Goal: Task Accomplishment & Management: Complete application form

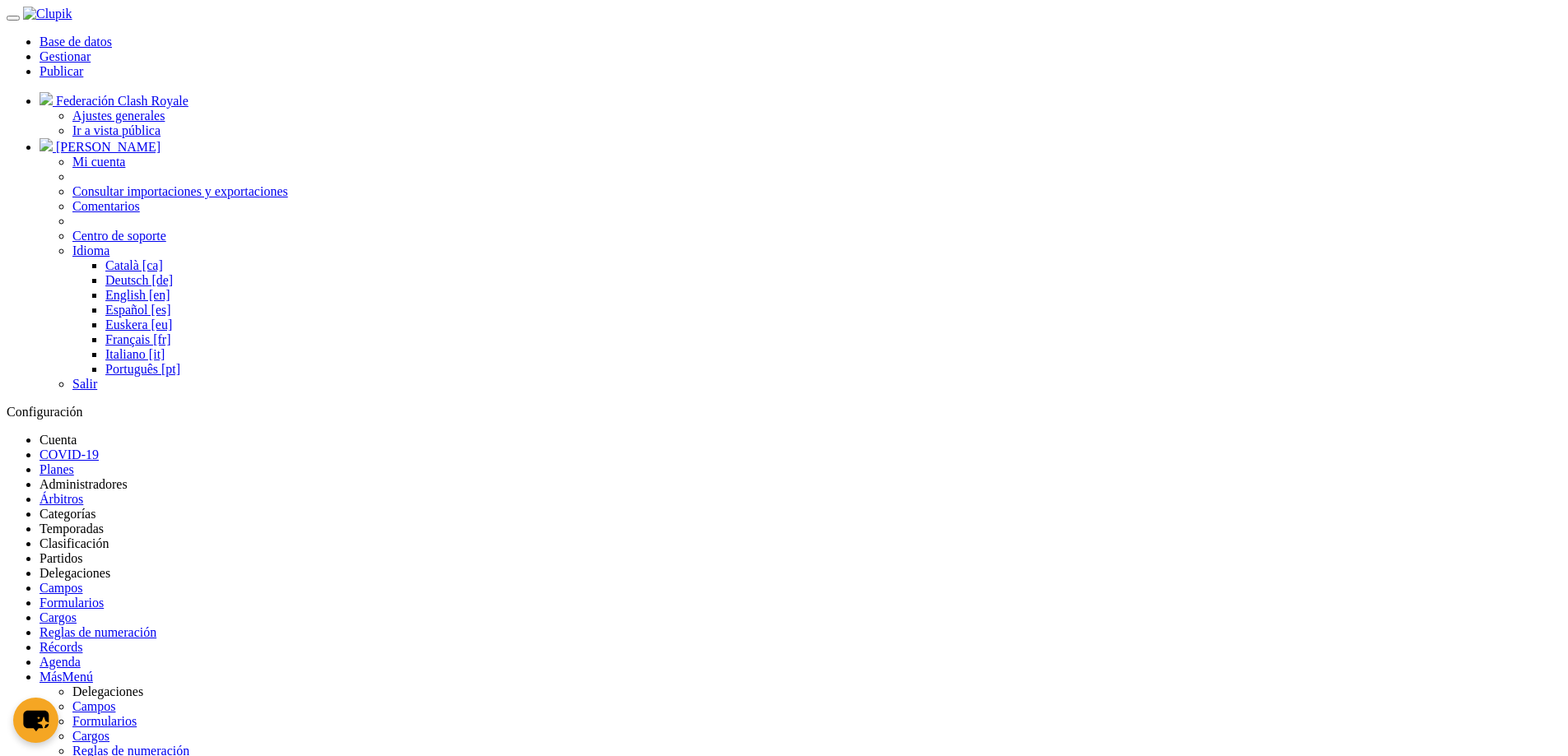
type input "Formulario Jugador / Cuerpo técnico"
checkbox input "true"
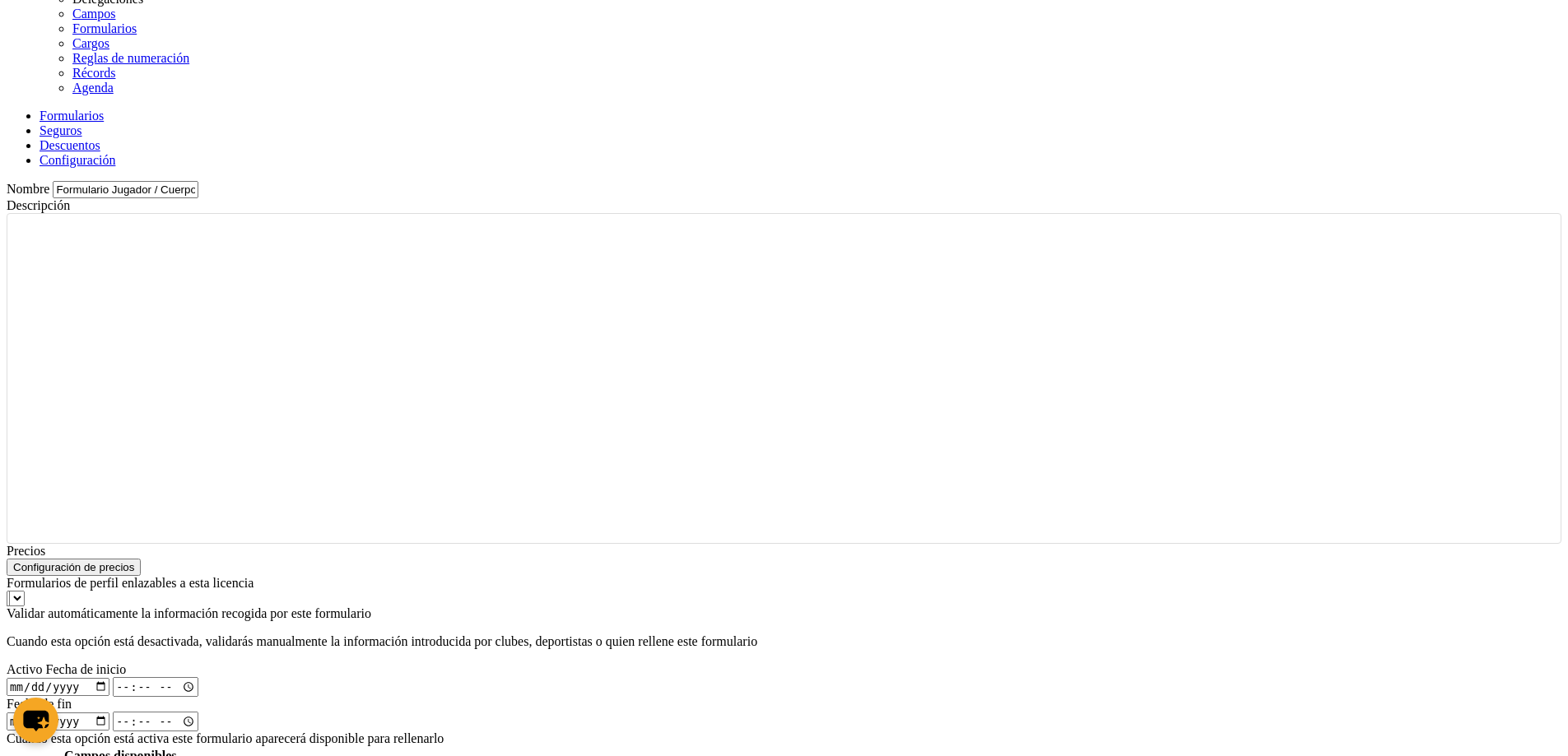
scroll to position [1224, 0]
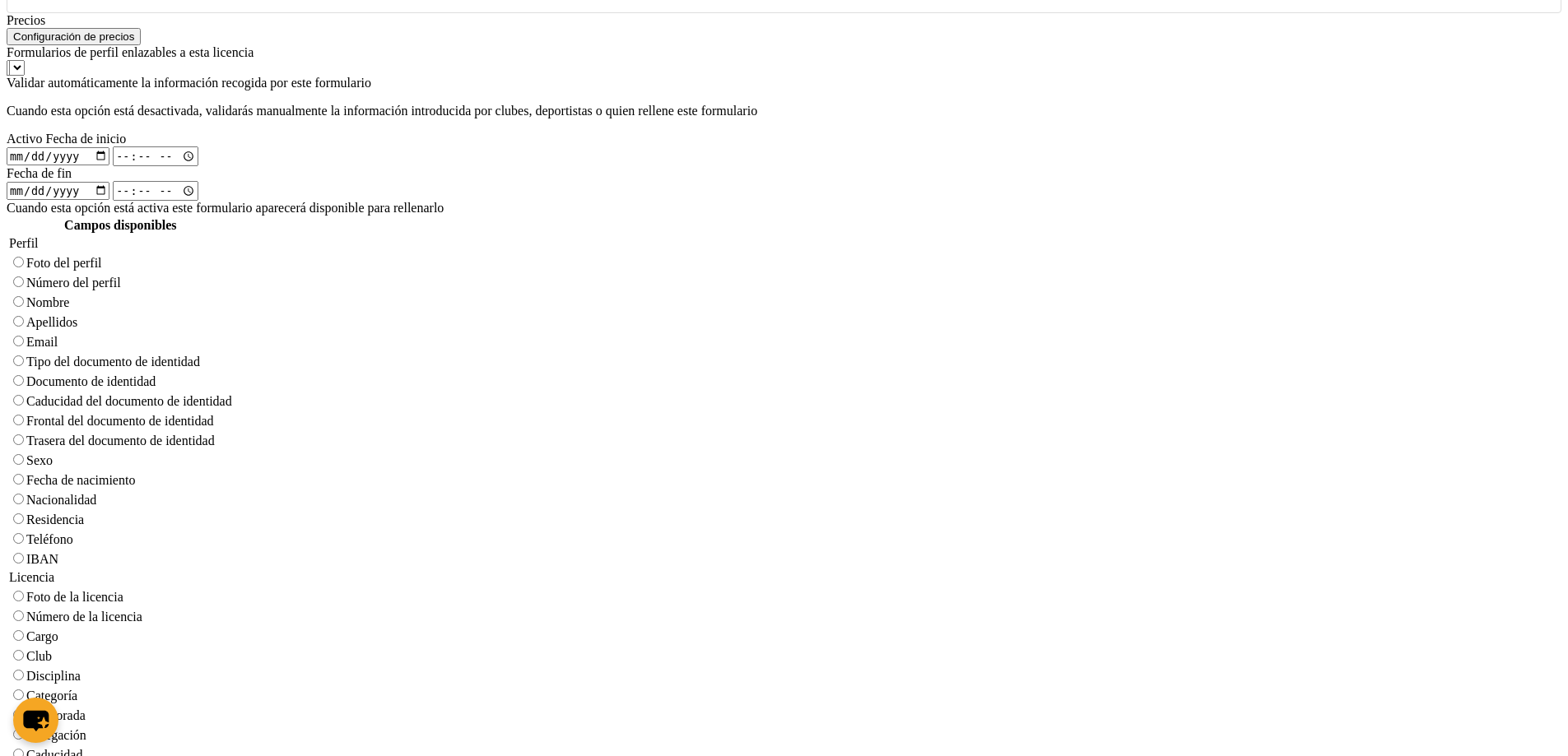
click at [1053, 557] on div "Campos disponibles Perfil Foto del perfil Número del perfil Nombre Apellidos Em…" at bounding box center [783, 529] width 1555 height 627
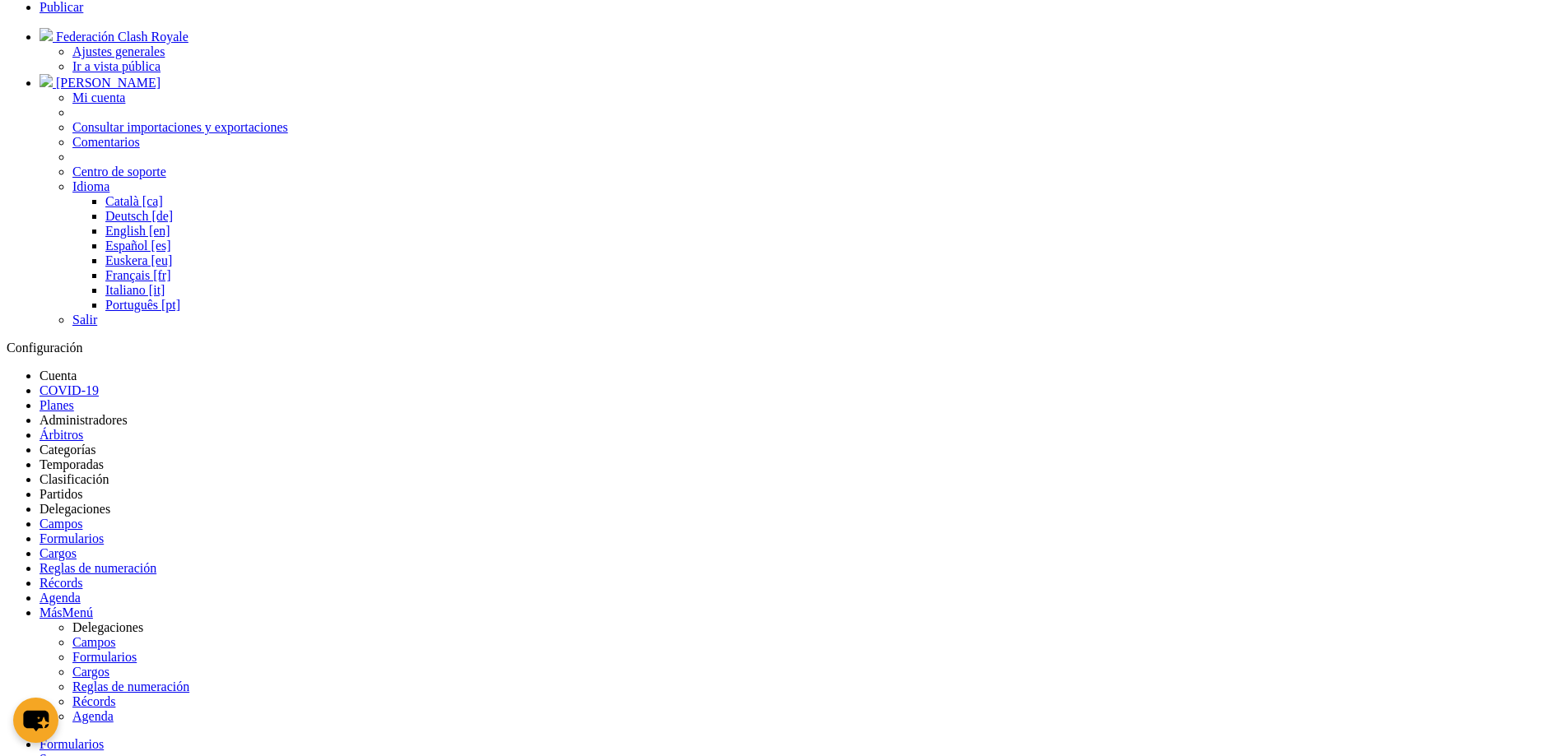
scroll to position [0, 0]
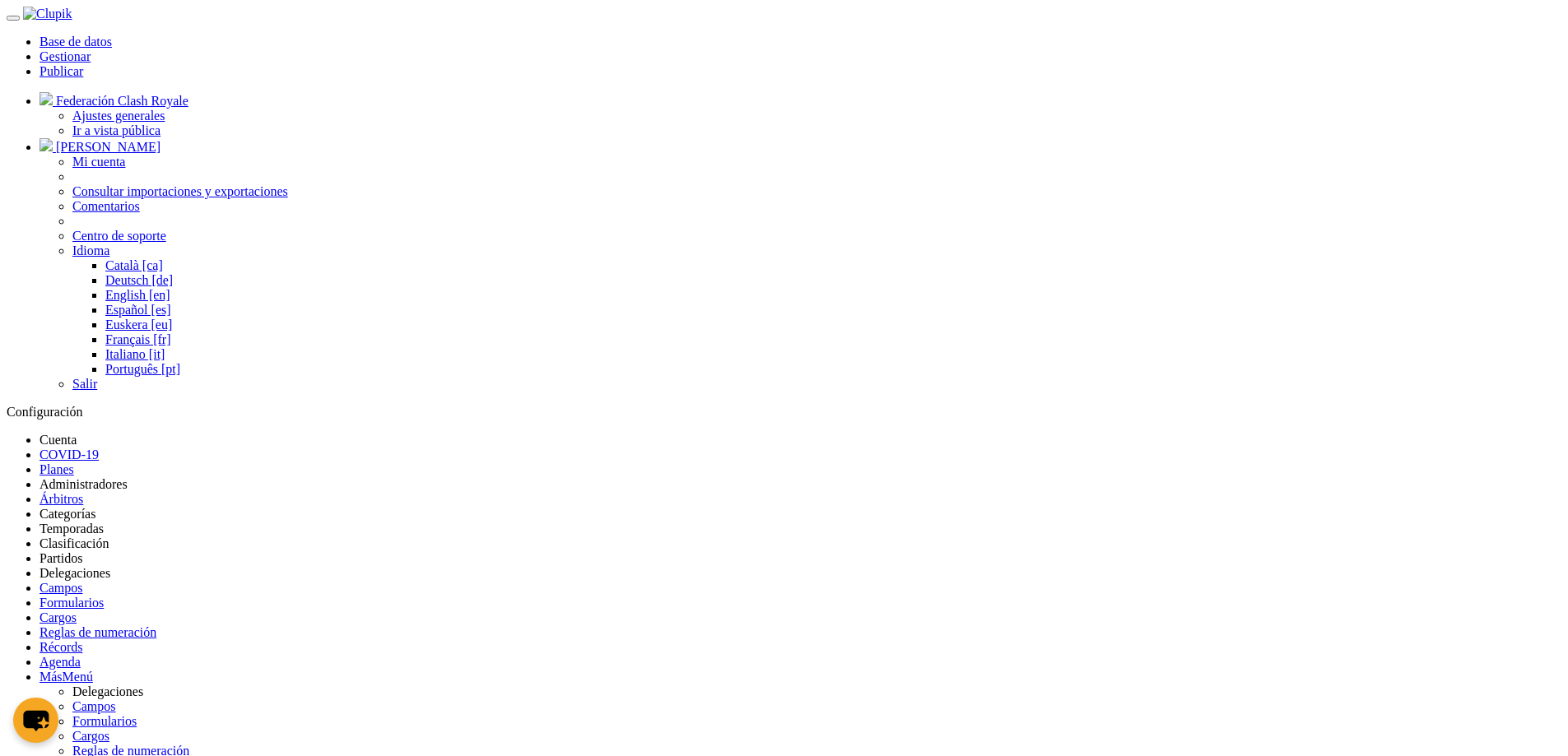
click at [458, 427] on button "Borrar formulario" at bounding box center [454, 442] width 61 height 30
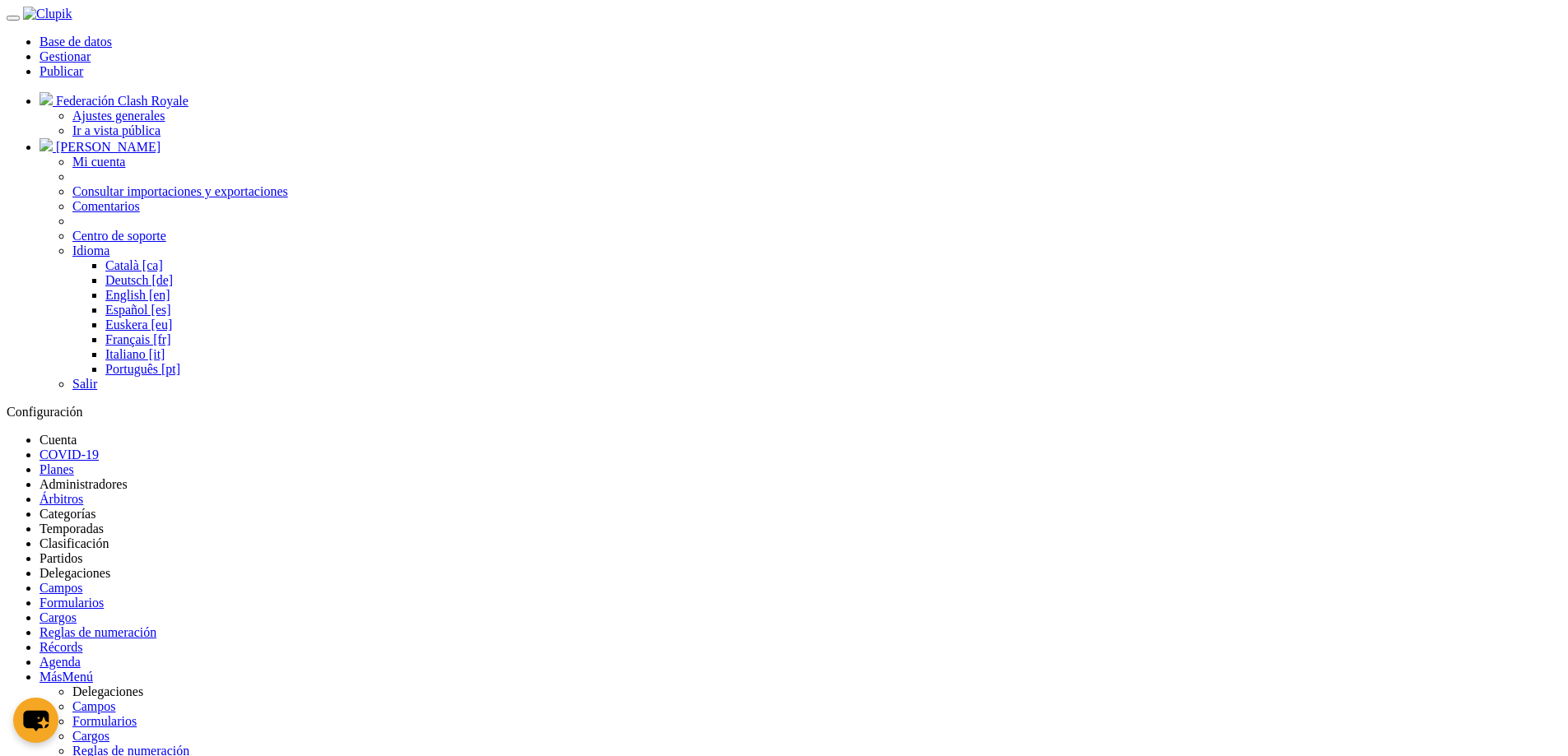
drag, startPoint x: 1458, startPoint y: 330, endPoint x: 1399, endPoint y: 292, distance: 70.2
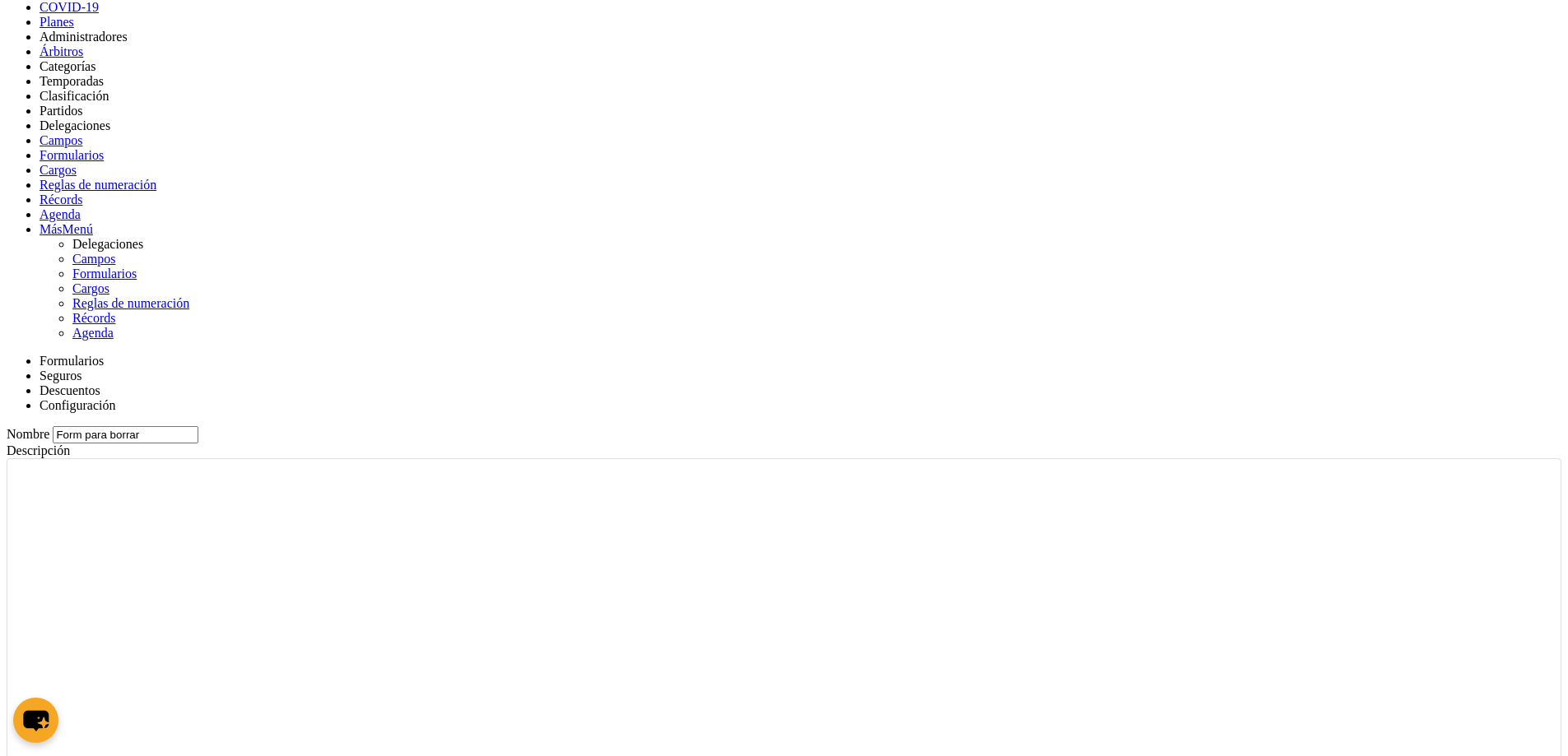
scroll to position [395, 0]
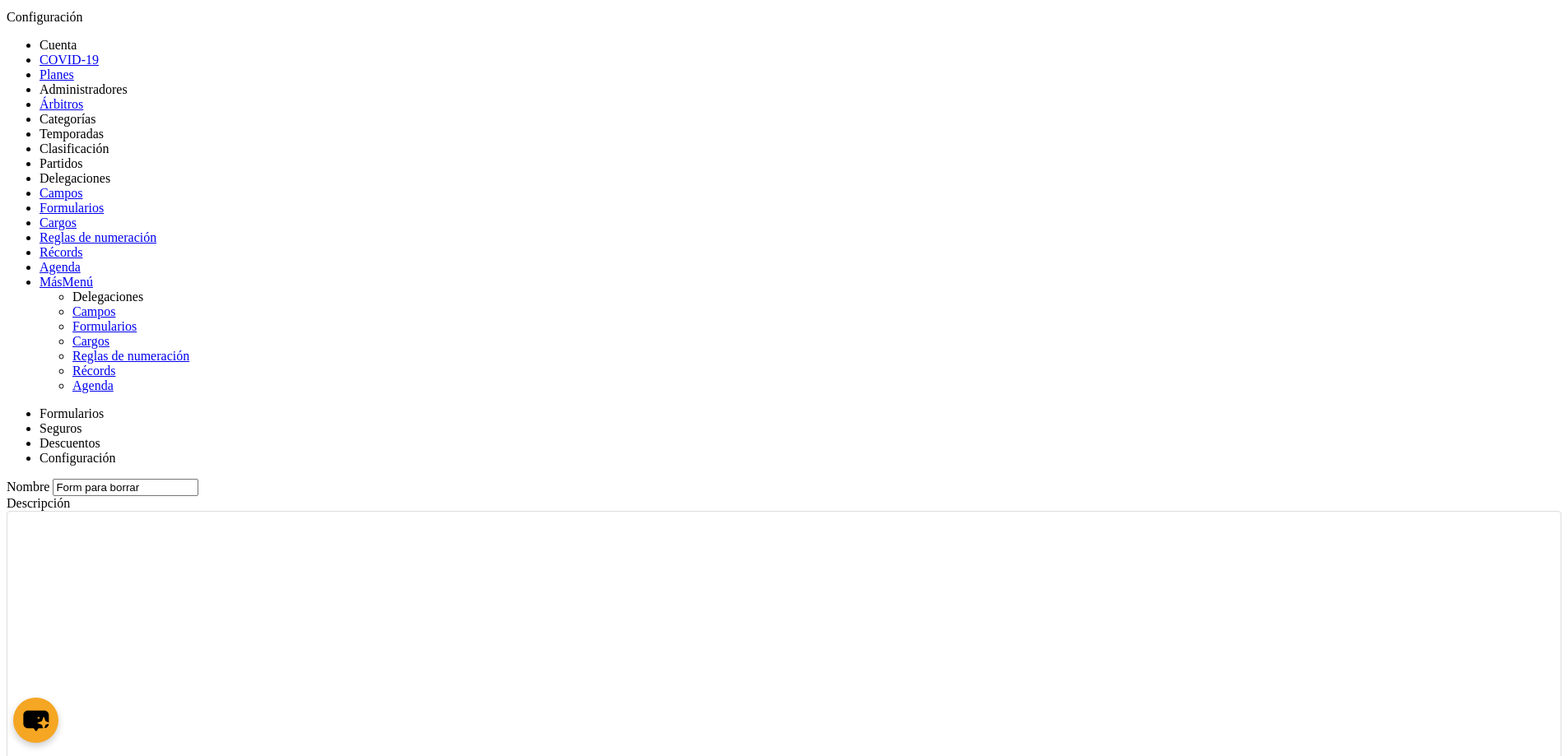
type input "Form para borrar"
select select "selected"
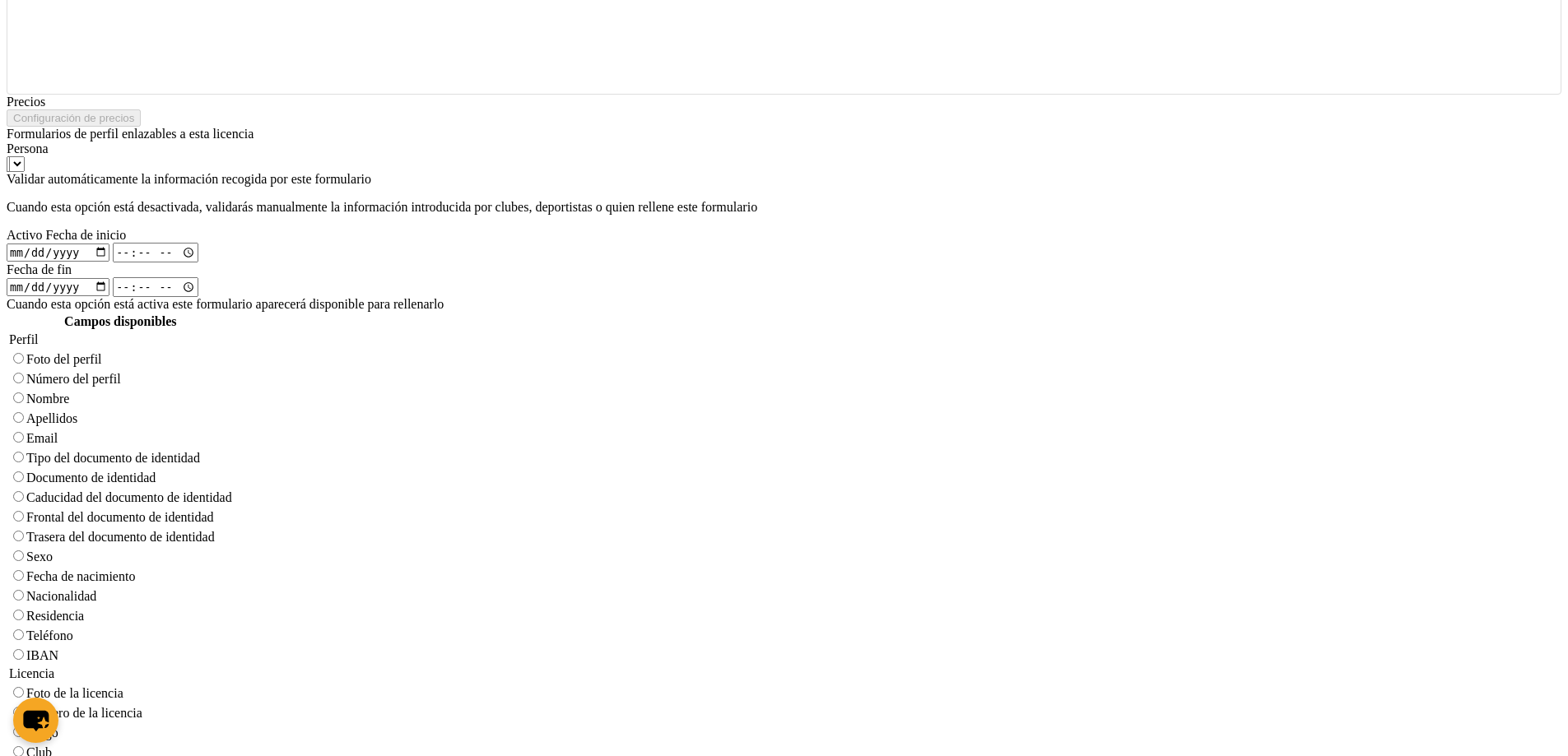
scroll to position [1026, 0]
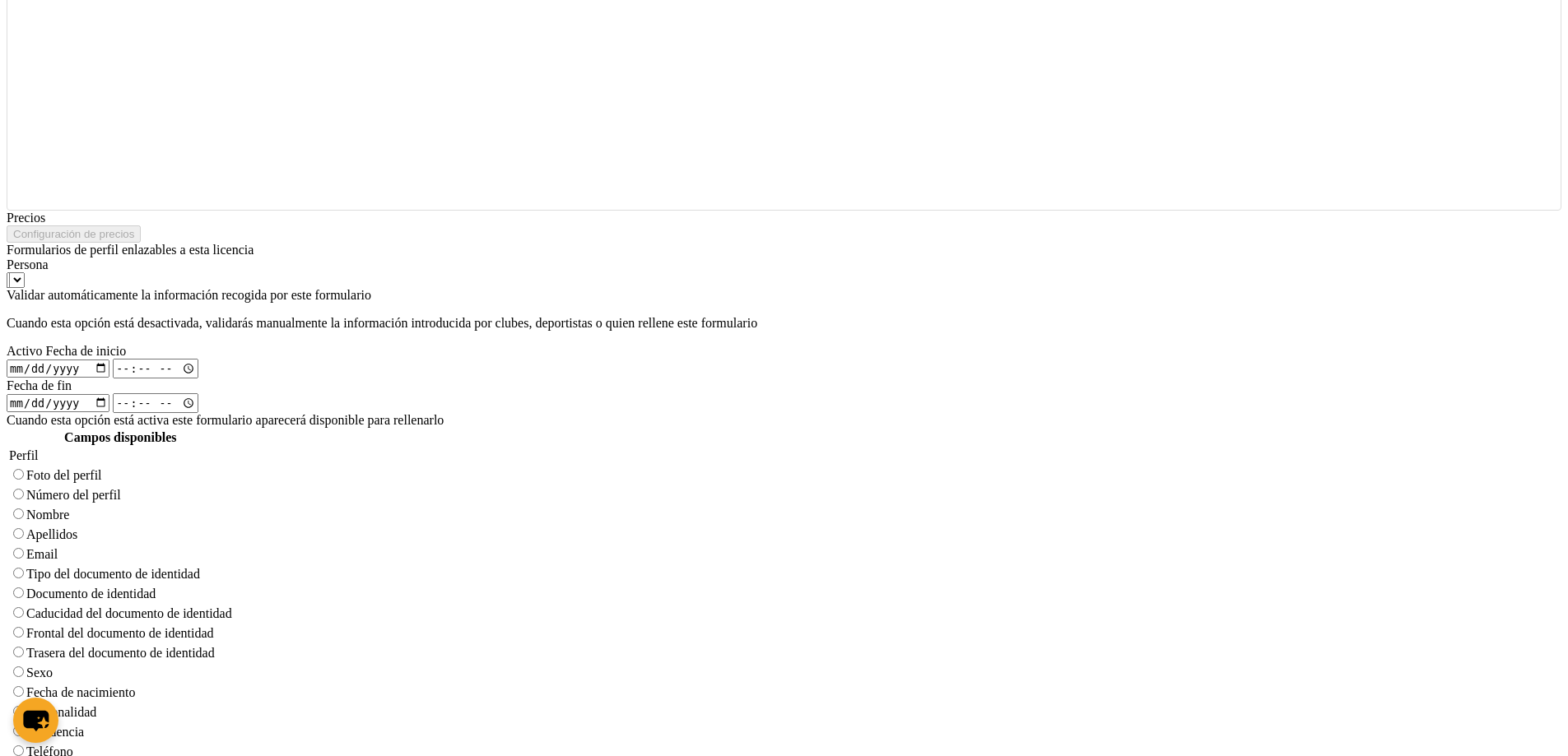
click at [233, 565] on td "Tipo del documento de identidad" at bounding box center [120, 573] width 225 height 18
radio input "true"
select select
radio input "false"
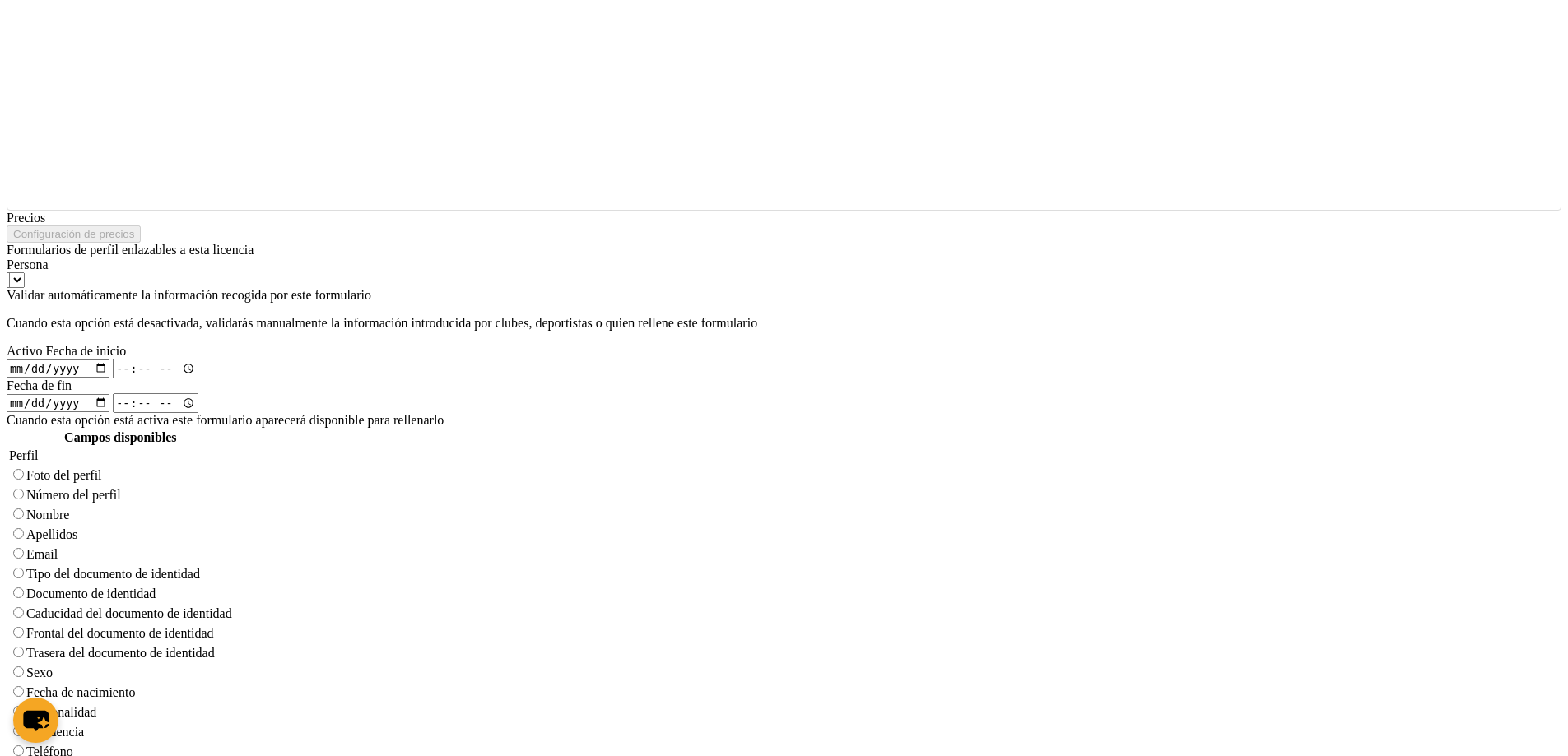
radio input "true"
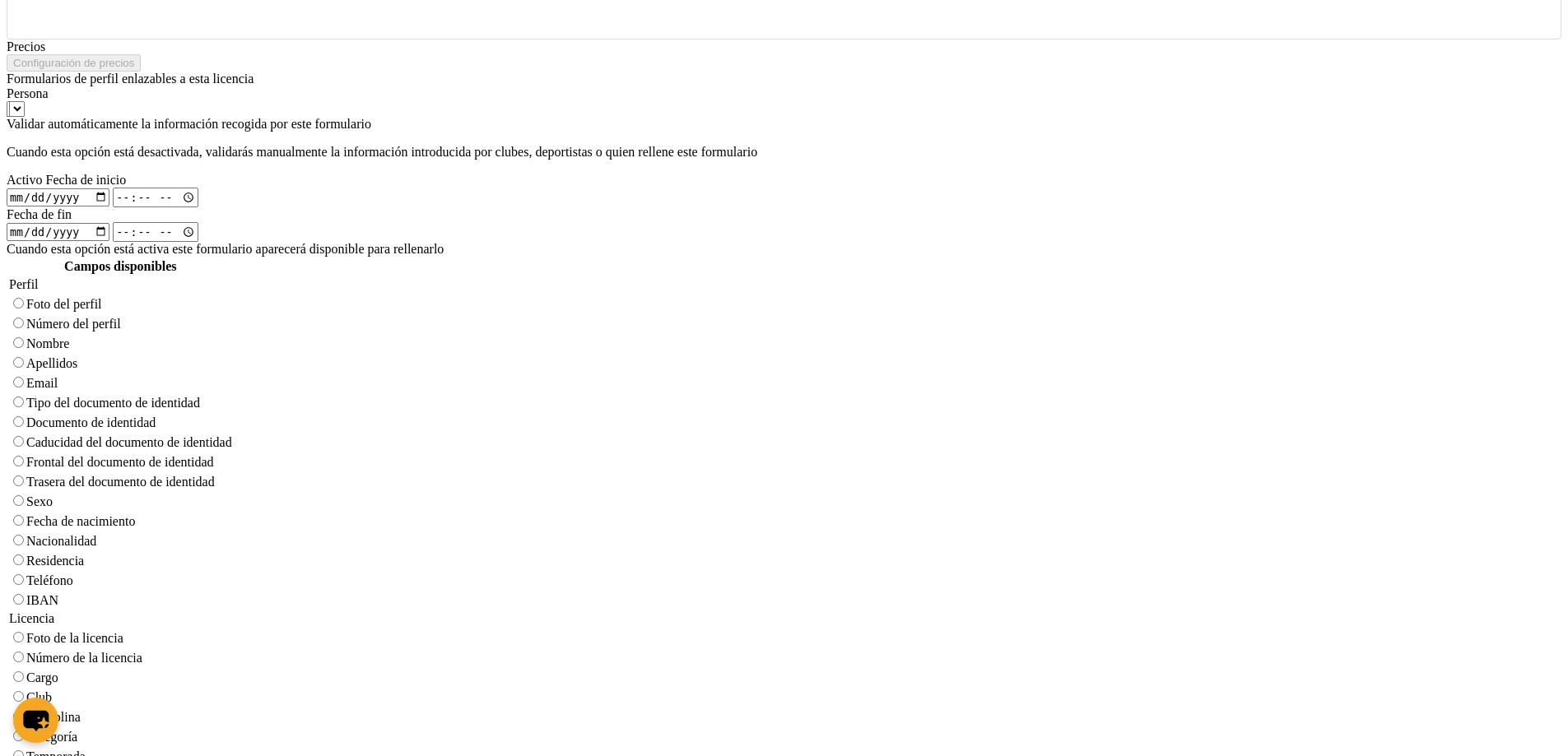
scroll to position [1224, 0]
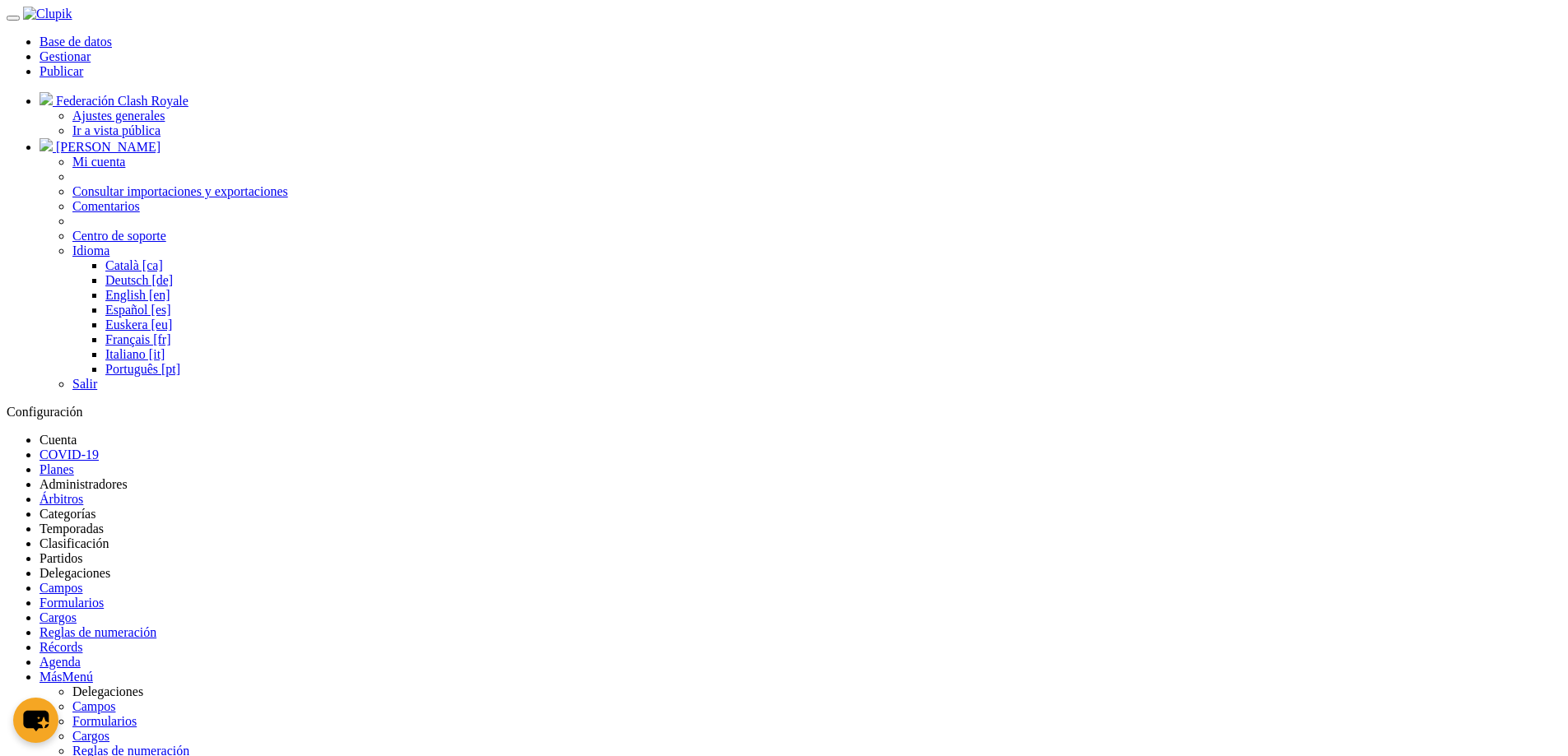
type input "Form para borrar"
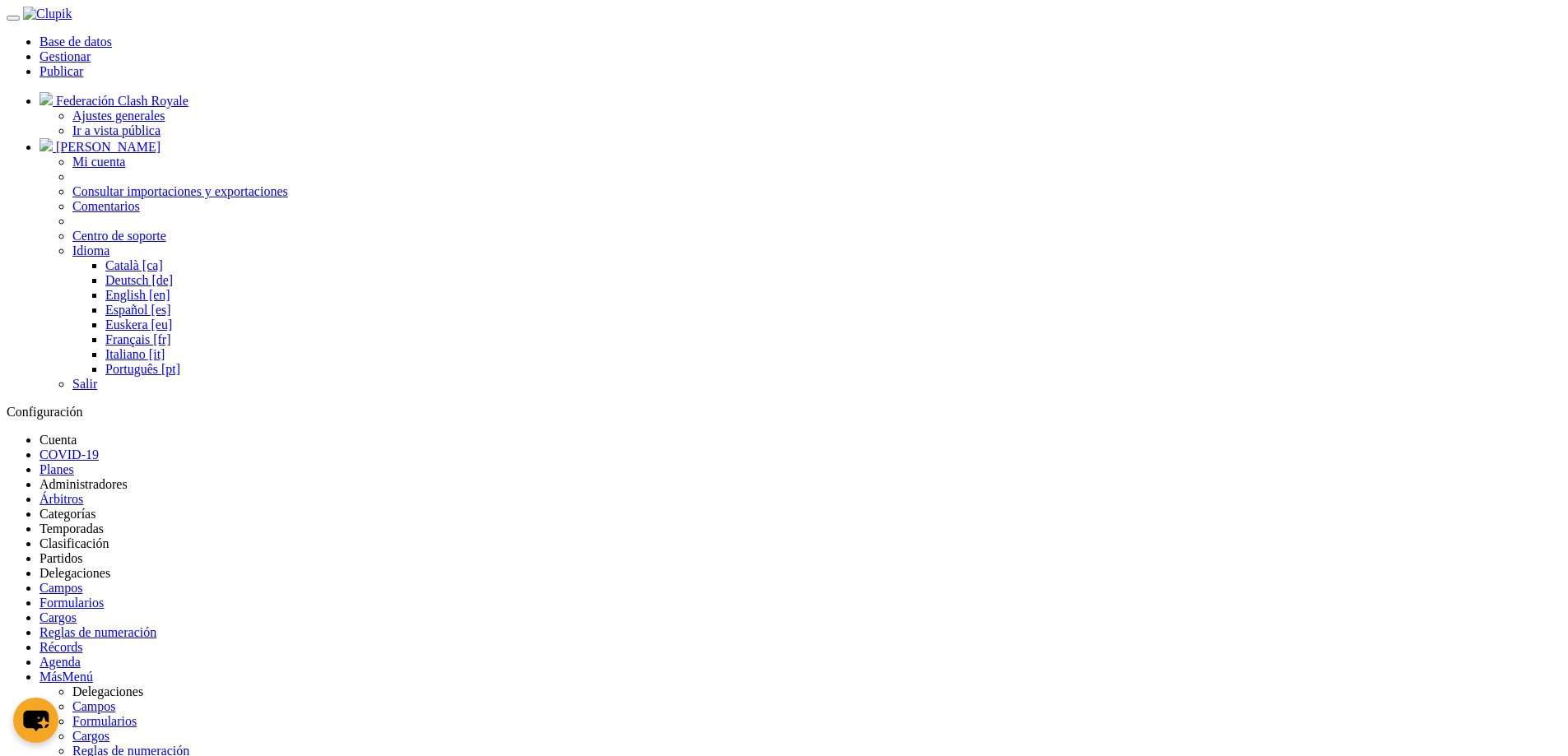
checkbox input "true"
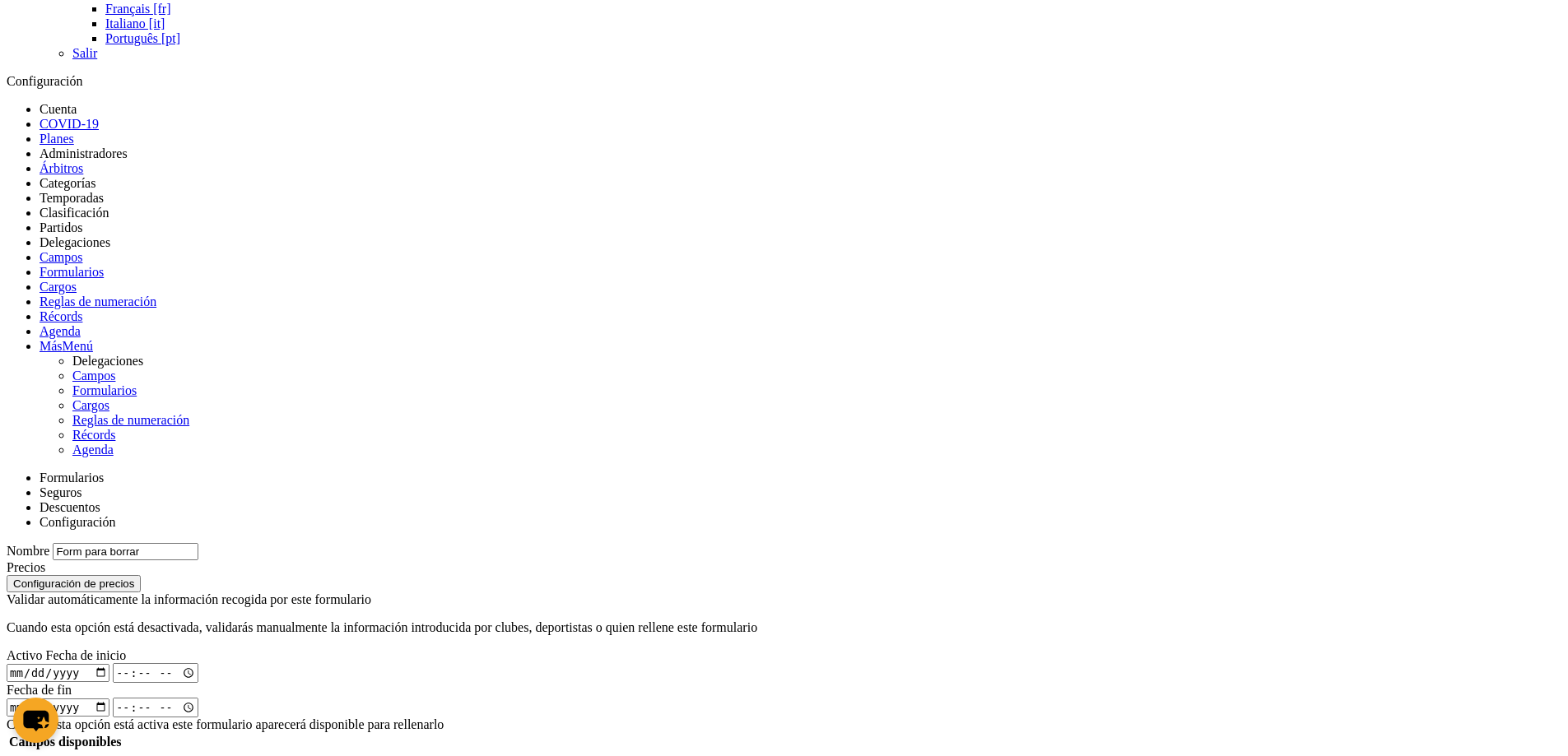
select select "selected"
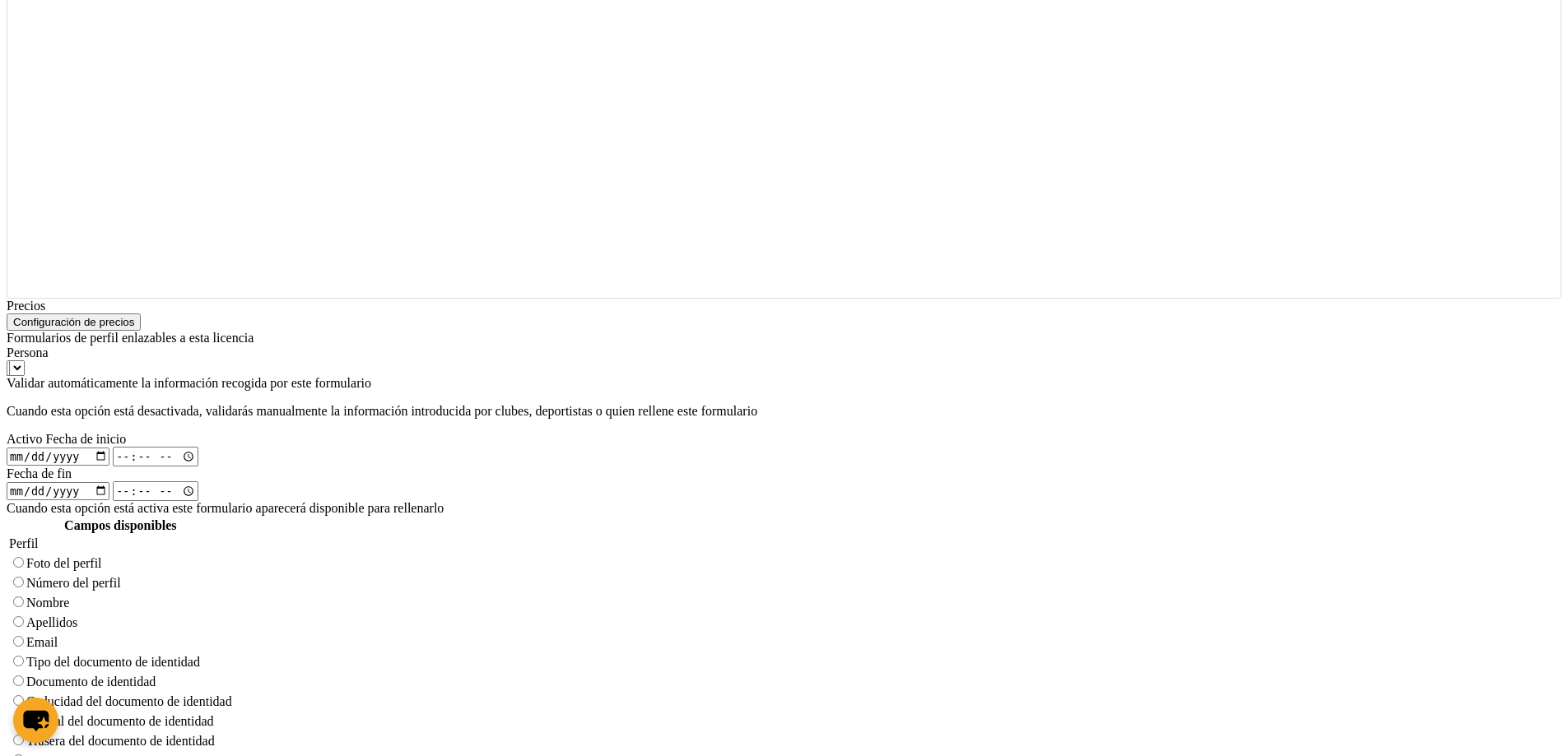
scroll to position [790, 0]
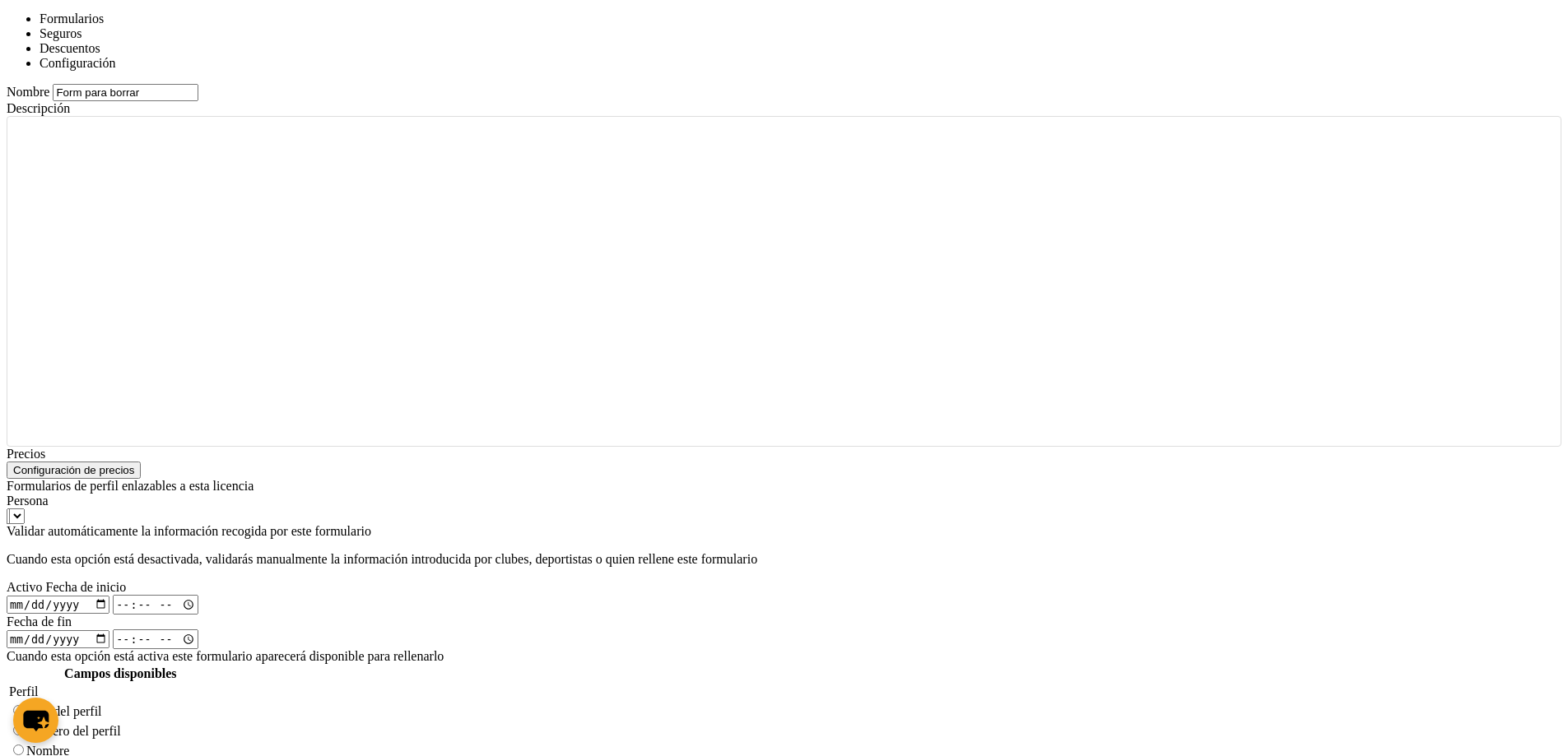
radio input "true"
select select "player"
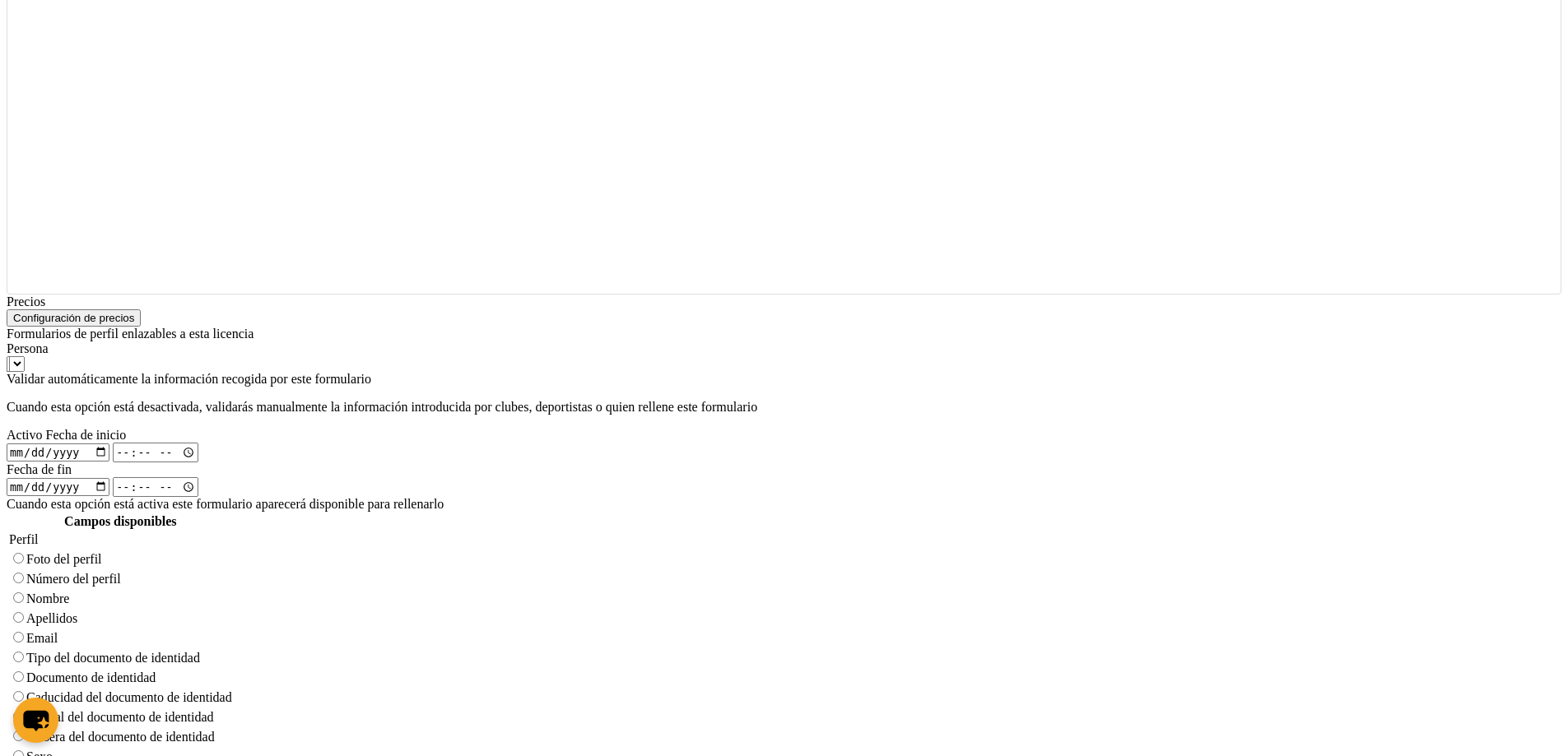
scroll to position [730, 0]
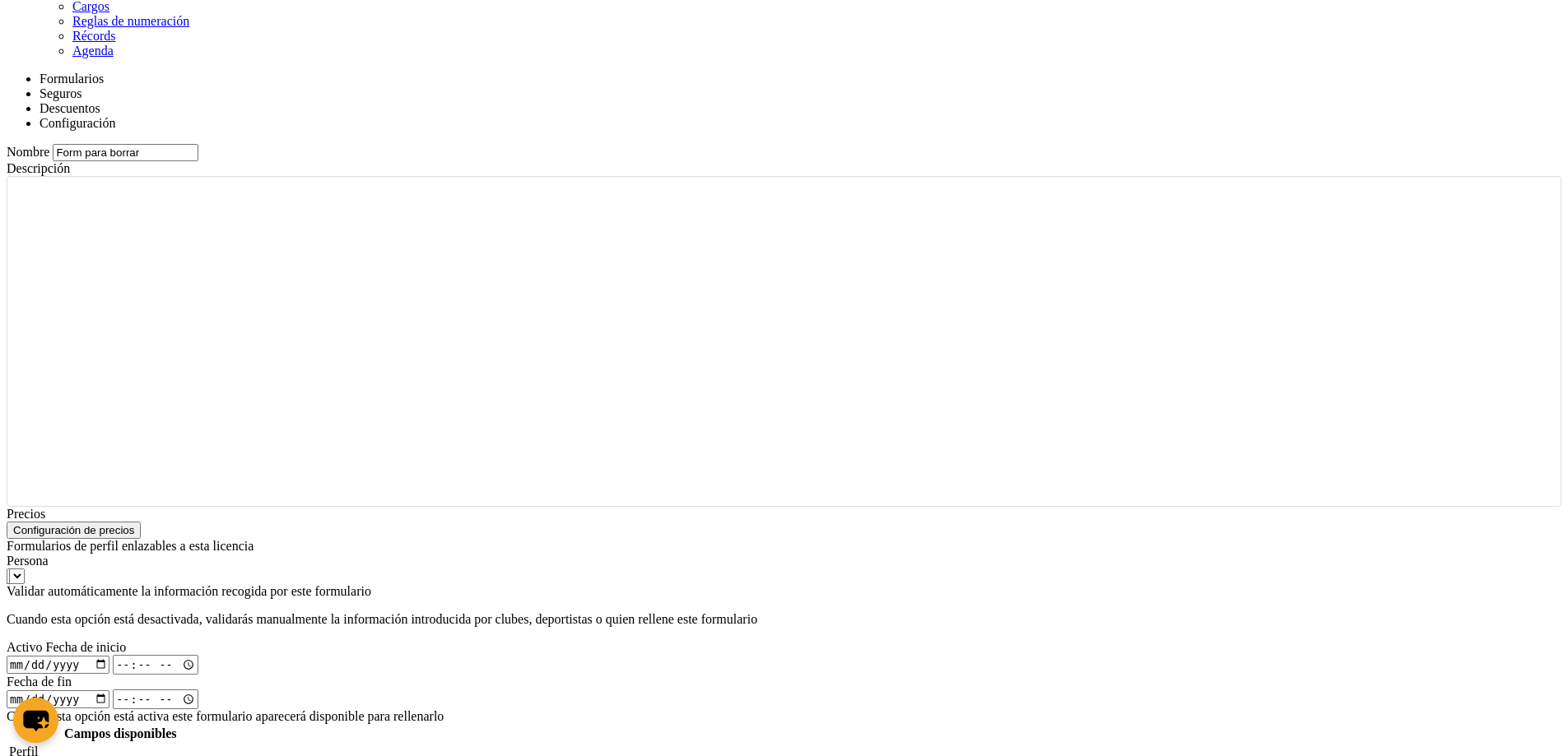
radio input "true"
select select "player"
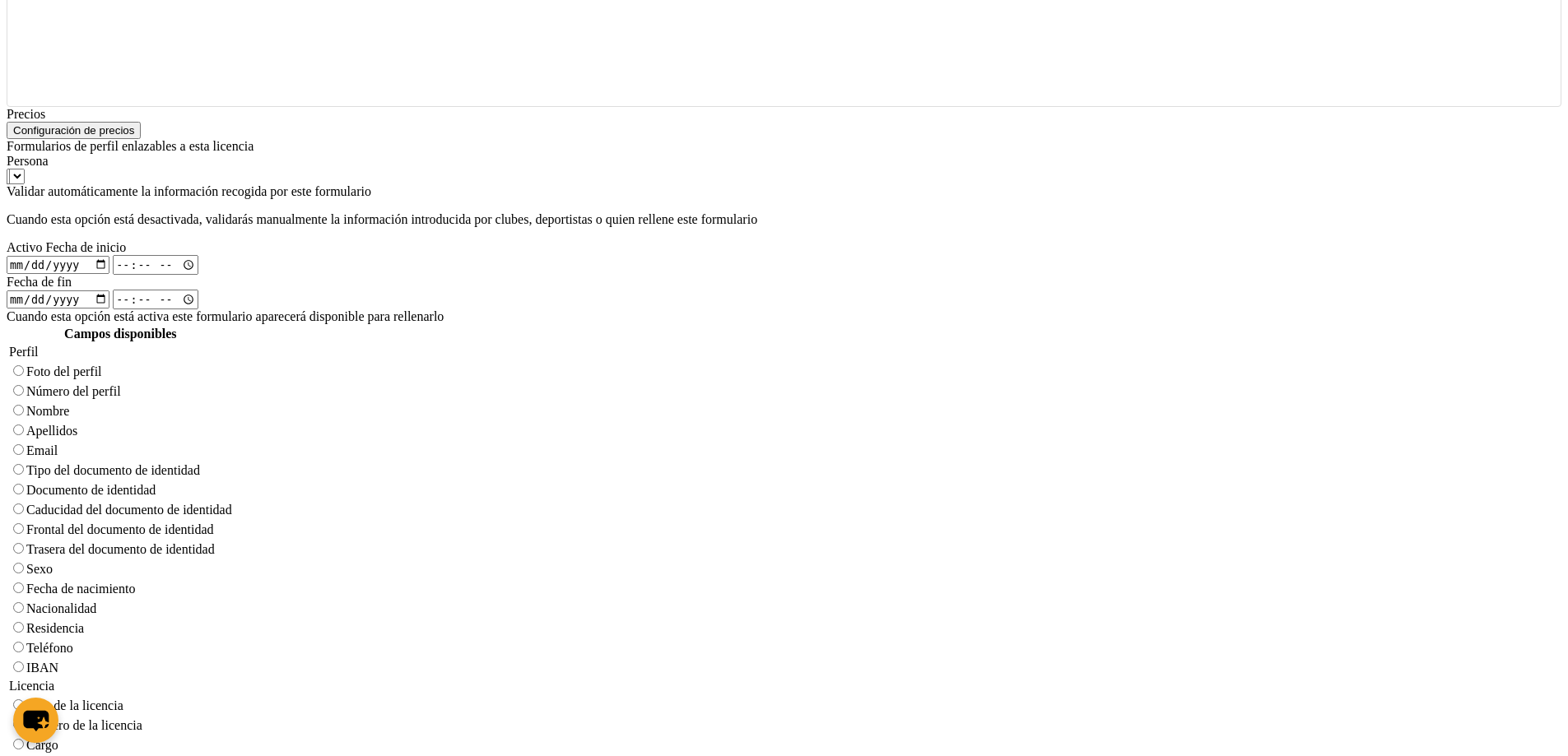
scroll to position [1224, 0]
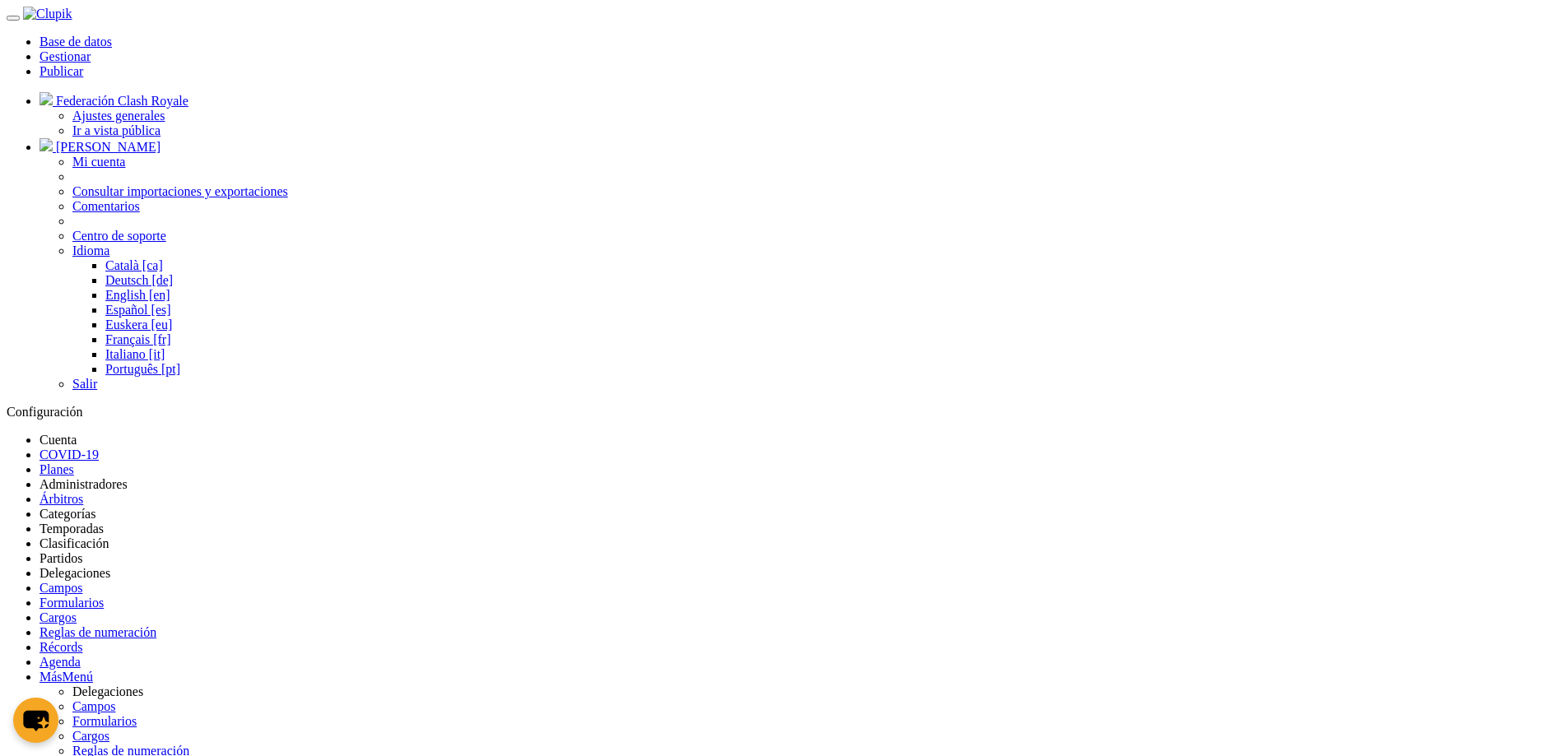
click at [469, 427] on button "Borrar formulario" at bounding box center [454, 442] width 61 height 30
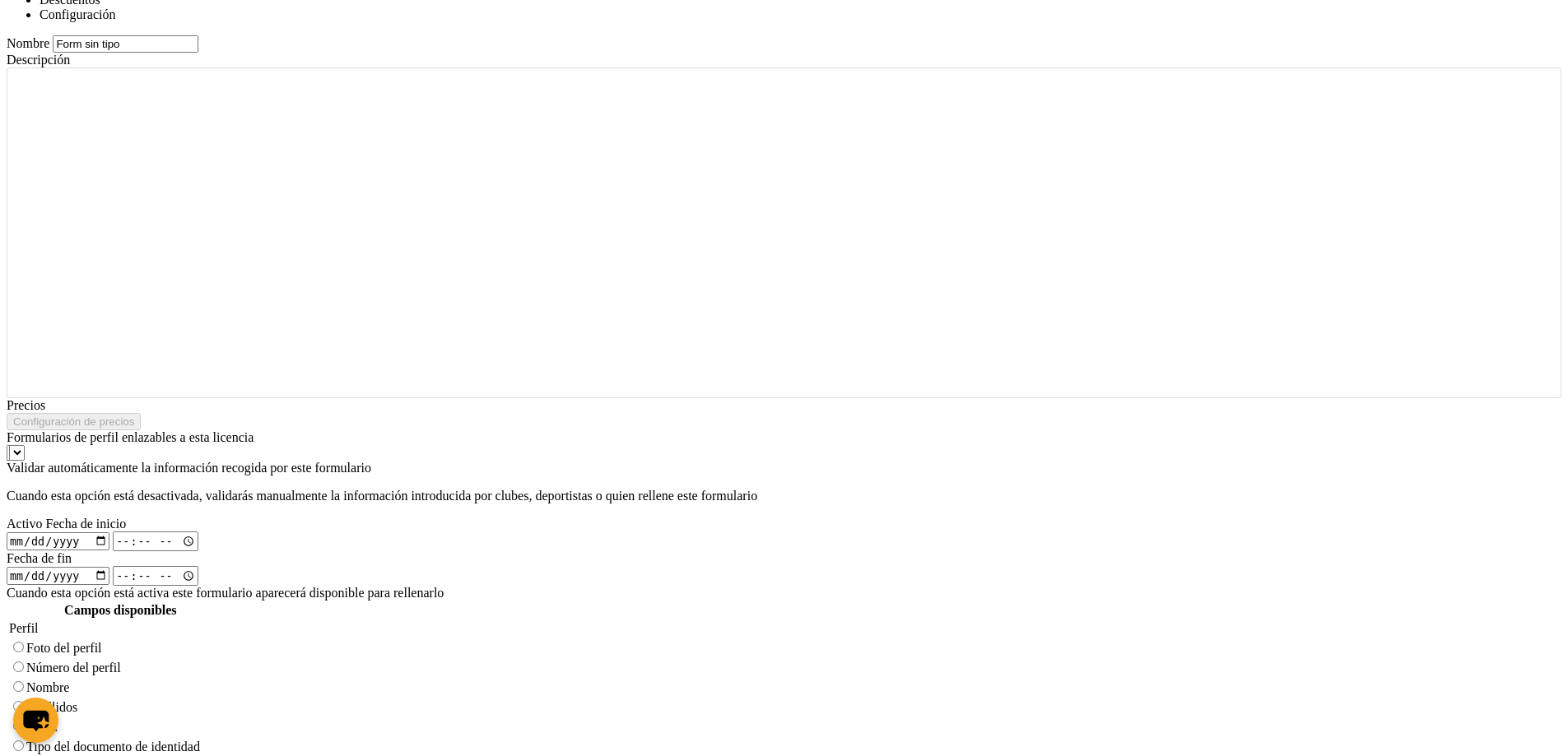
scroll to position [988, 0]
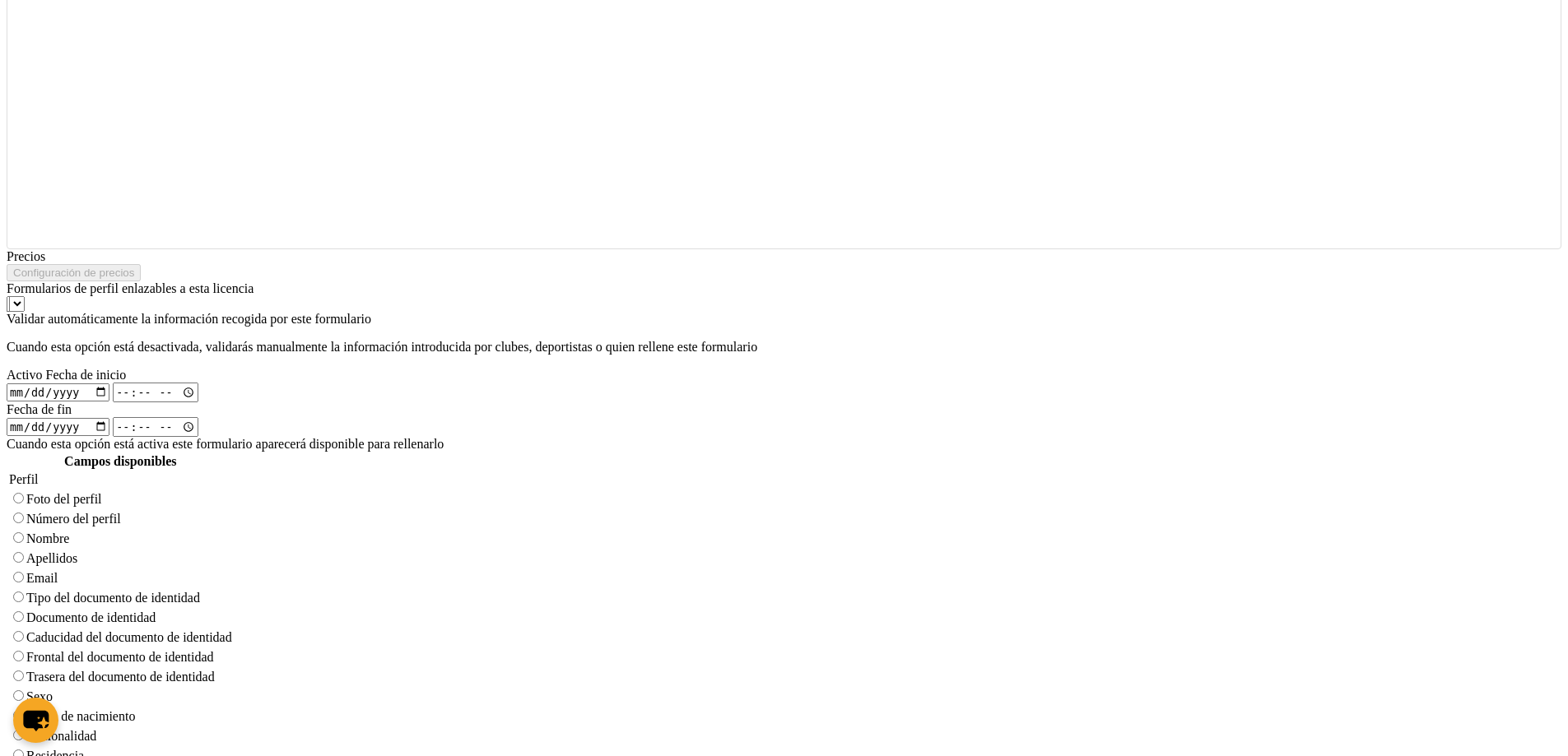
type input "Form sin tipo"
radio input "true"
select select
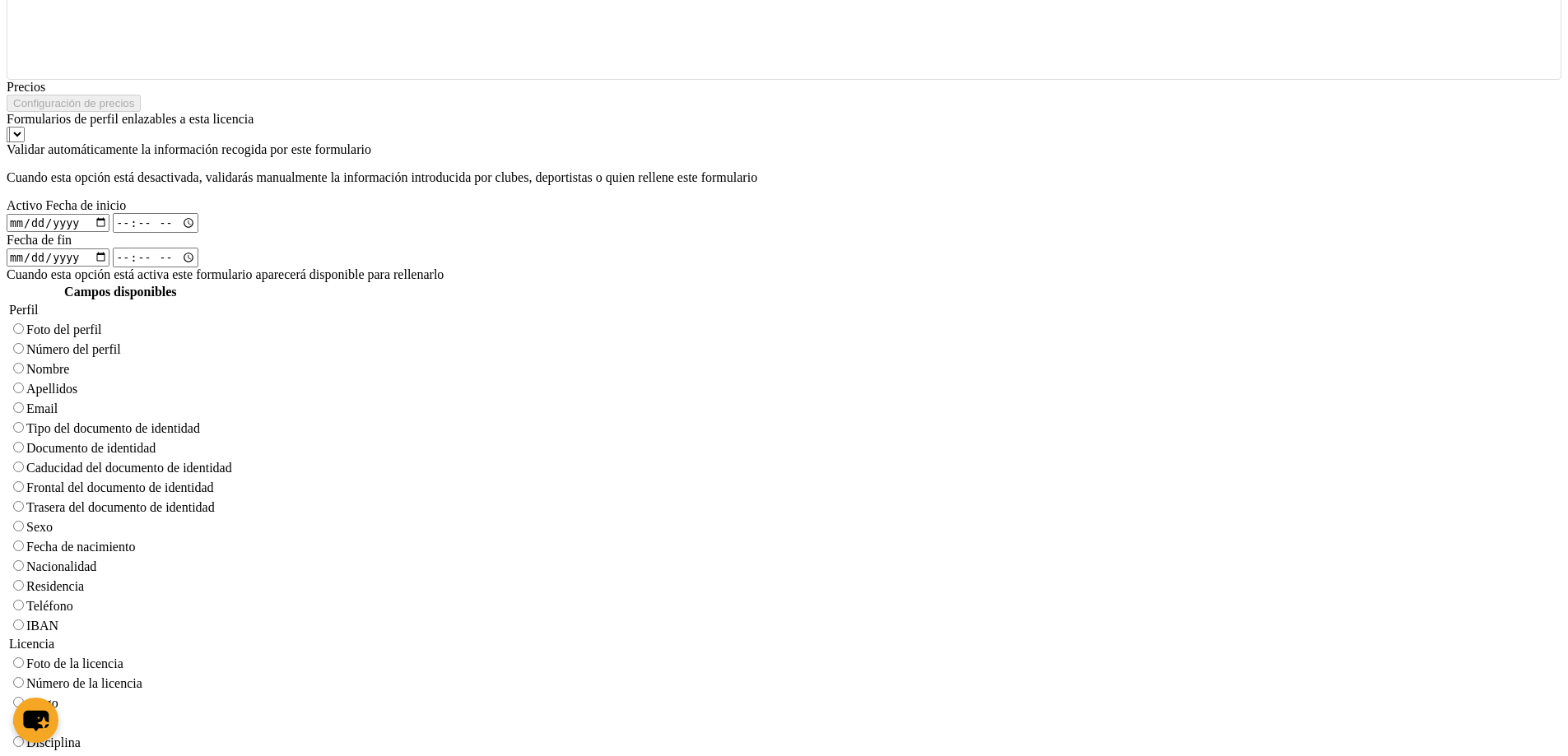
scroll to position [1224, 0]
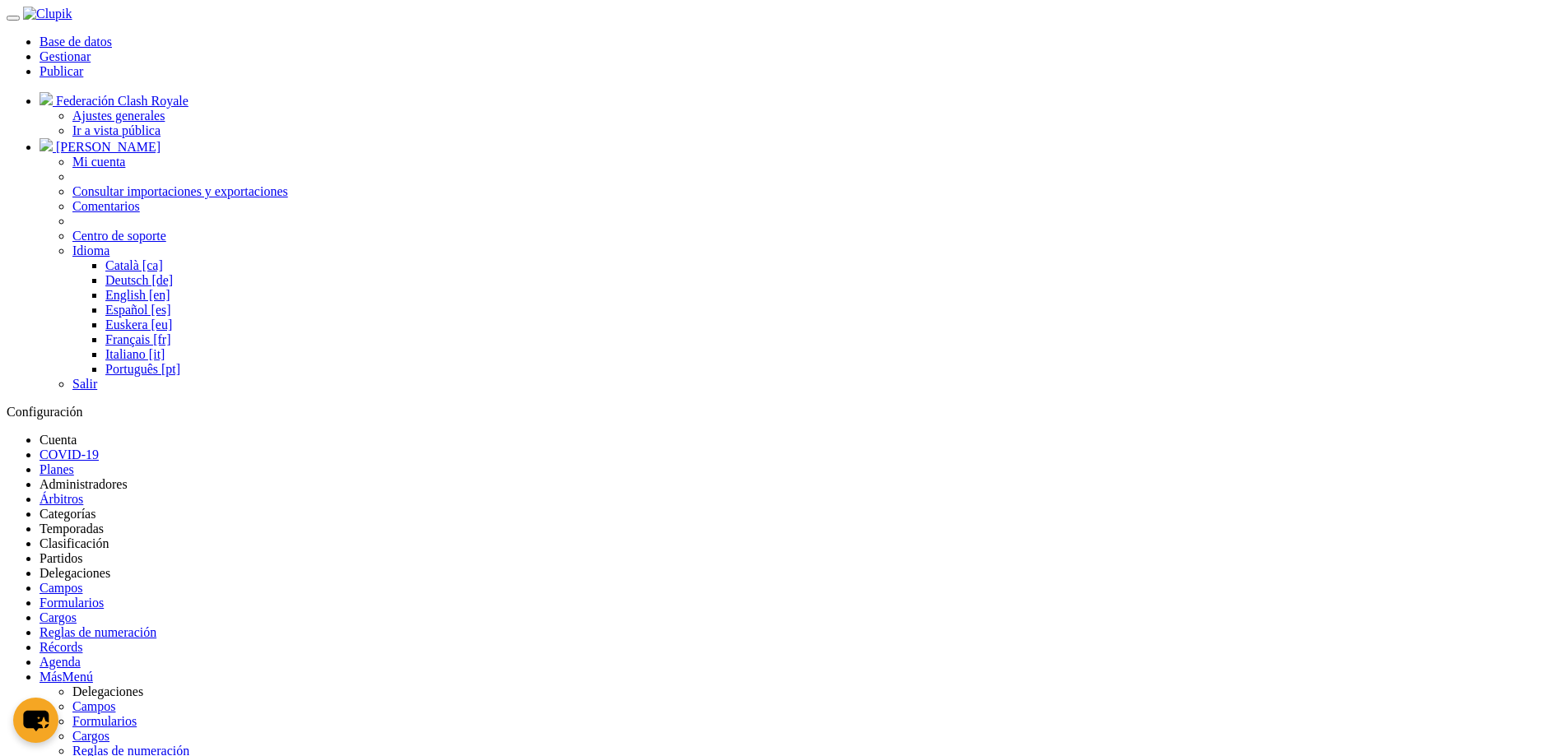
click at [111, 34] on link "Base de datos" at bounding box center [76, 41] width 72 height 14
type input "Form sin tipo"
checkbox input "true"
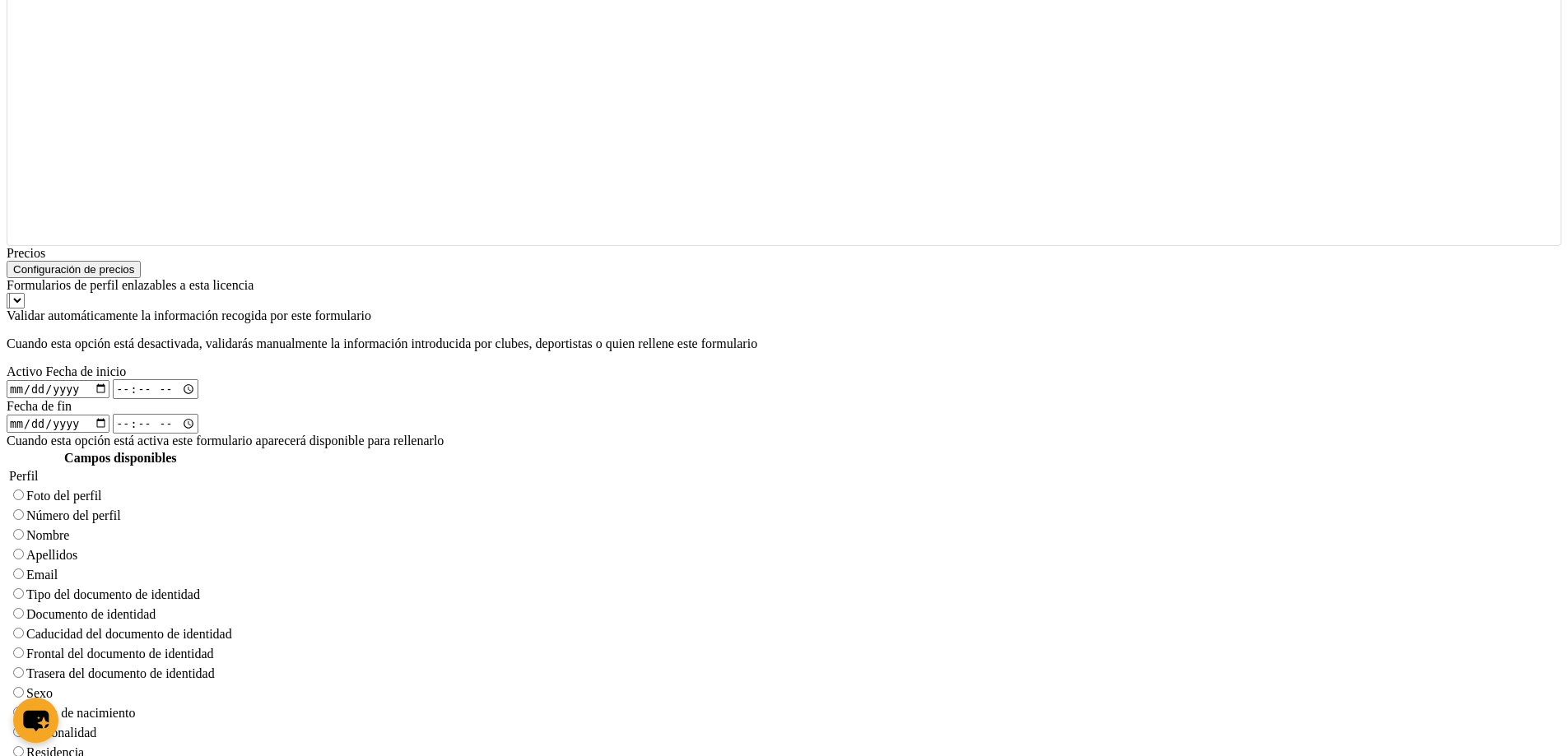
scroll to position [829, 0]
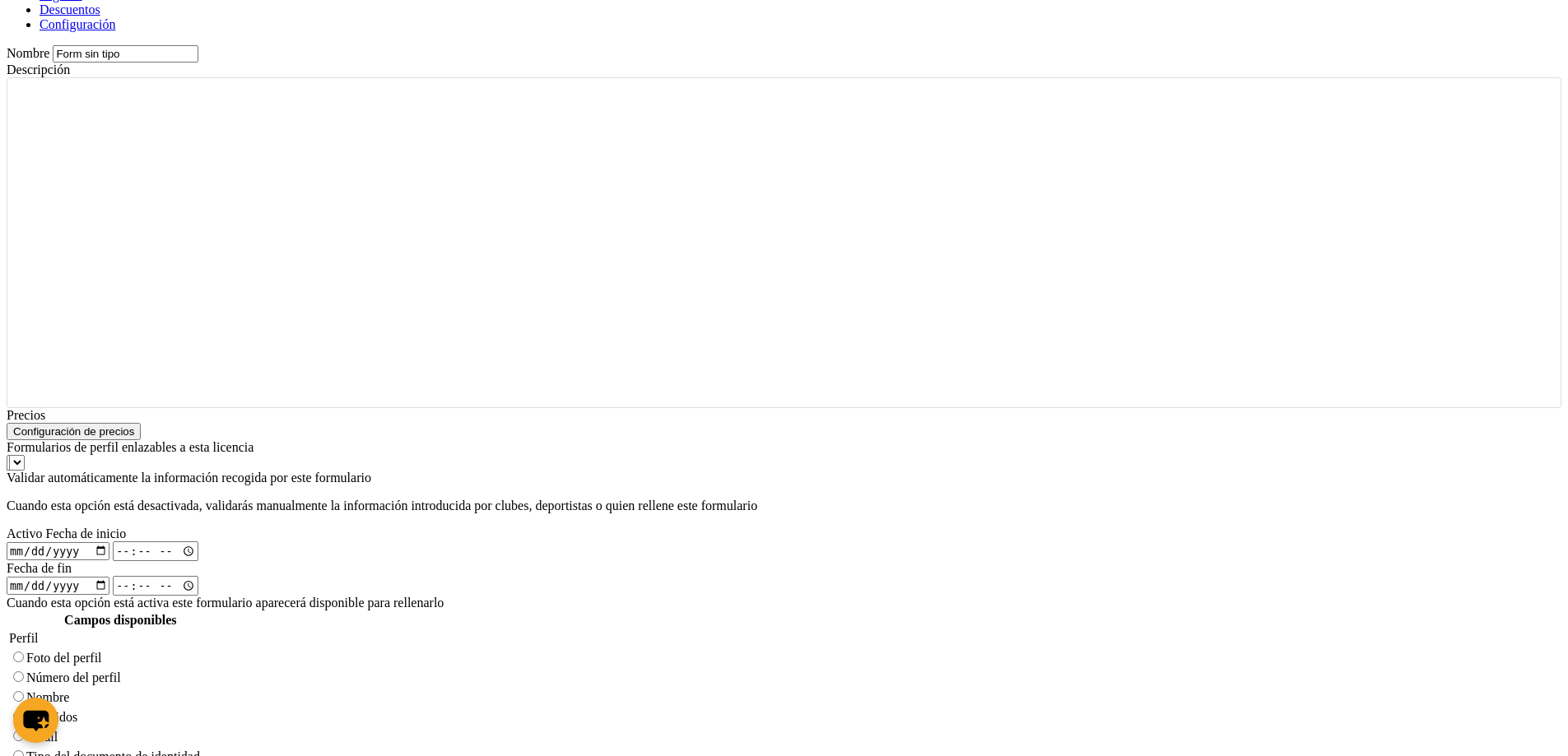
radio input "true"
select select "referee"
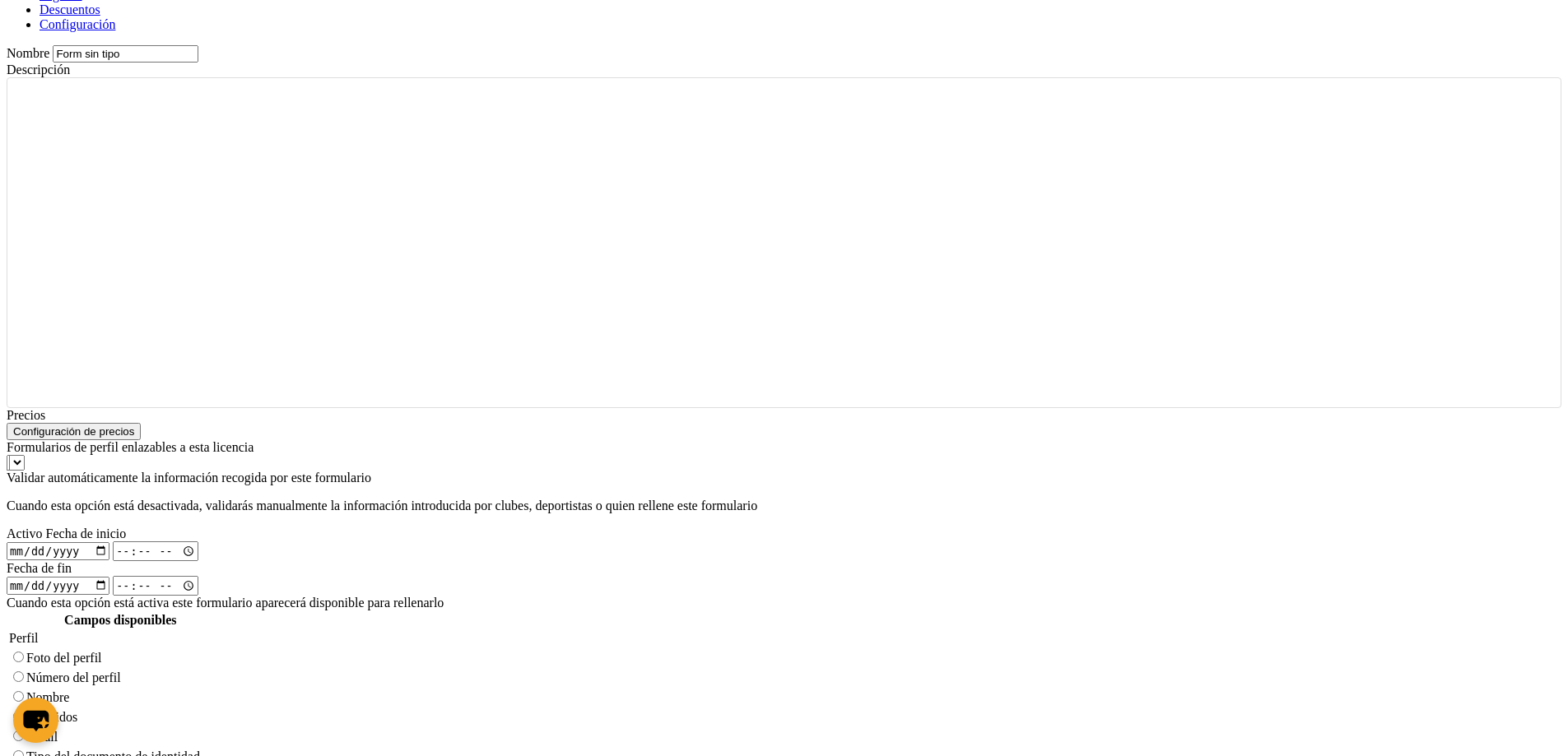
radio input "false"
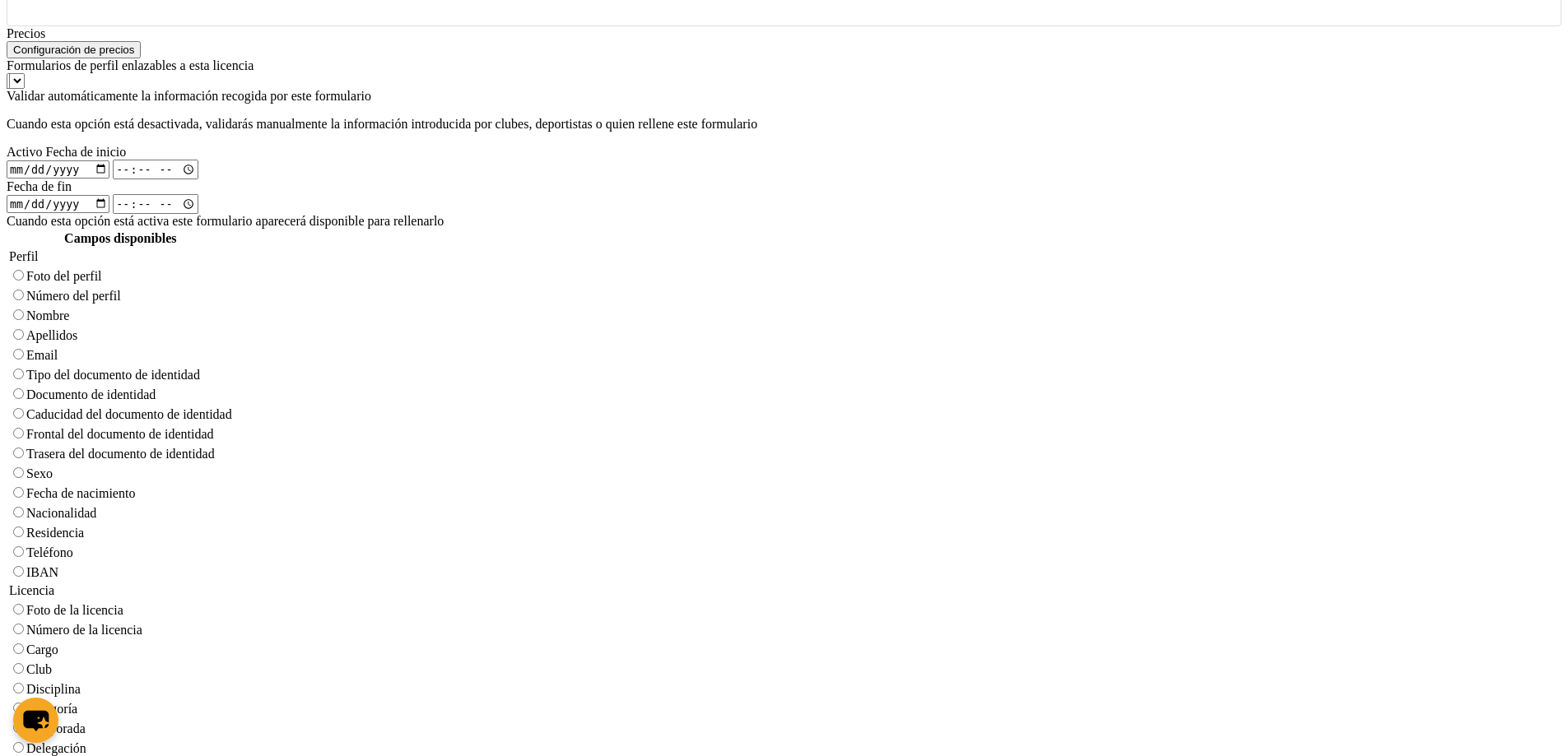
scroll to position [1224, 0]
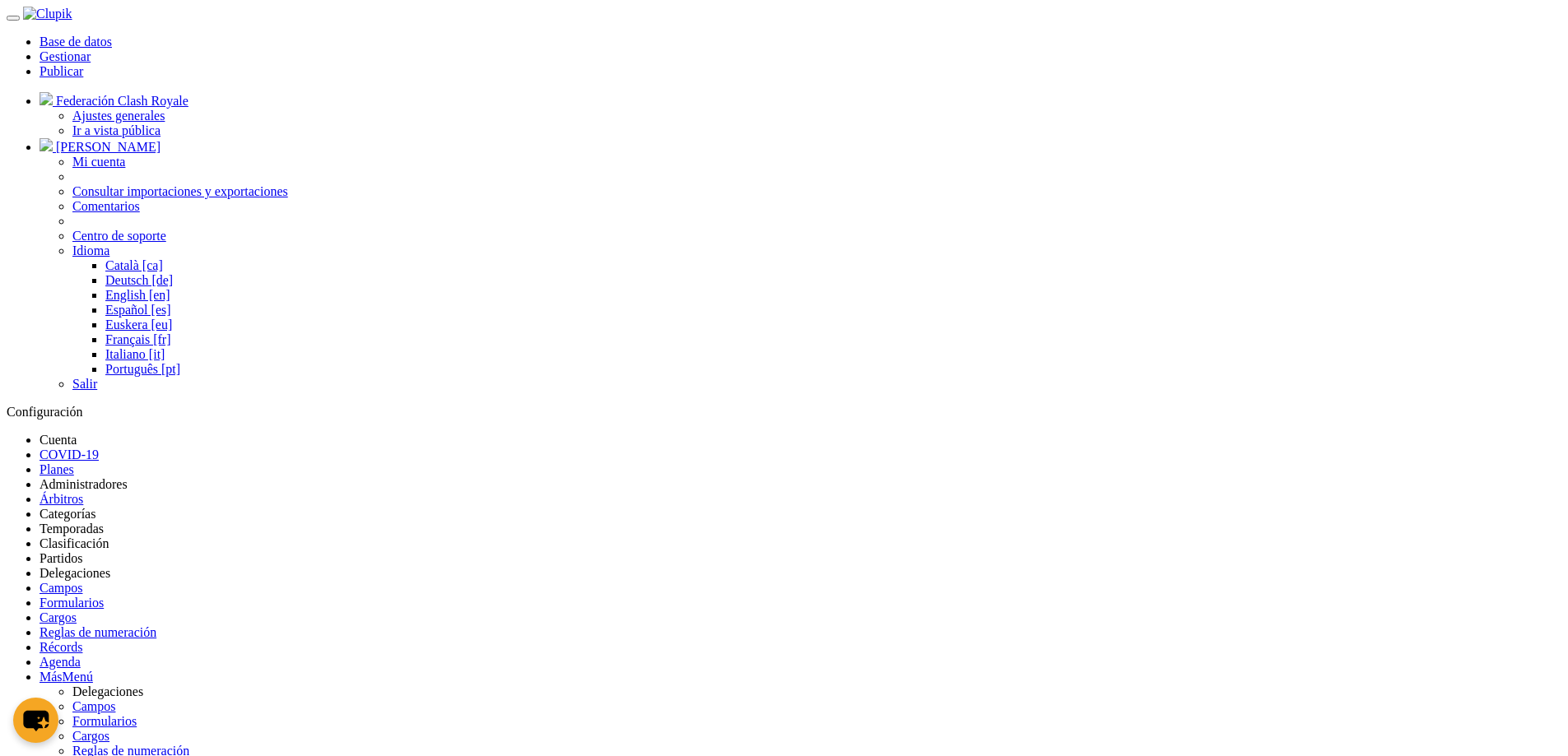
type input "Form sin tipo"
checkbox input "true"
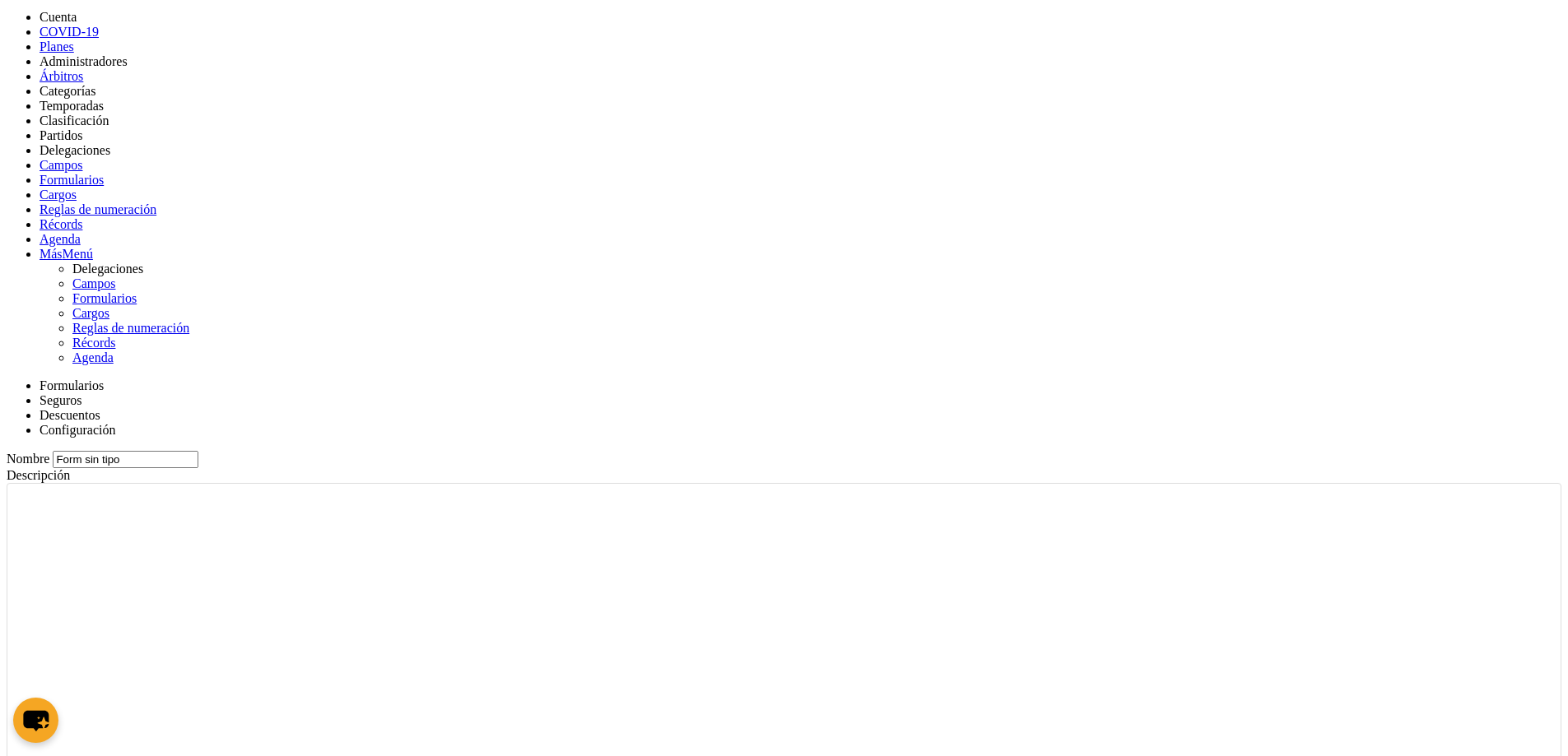
scroll to position [691, 0]
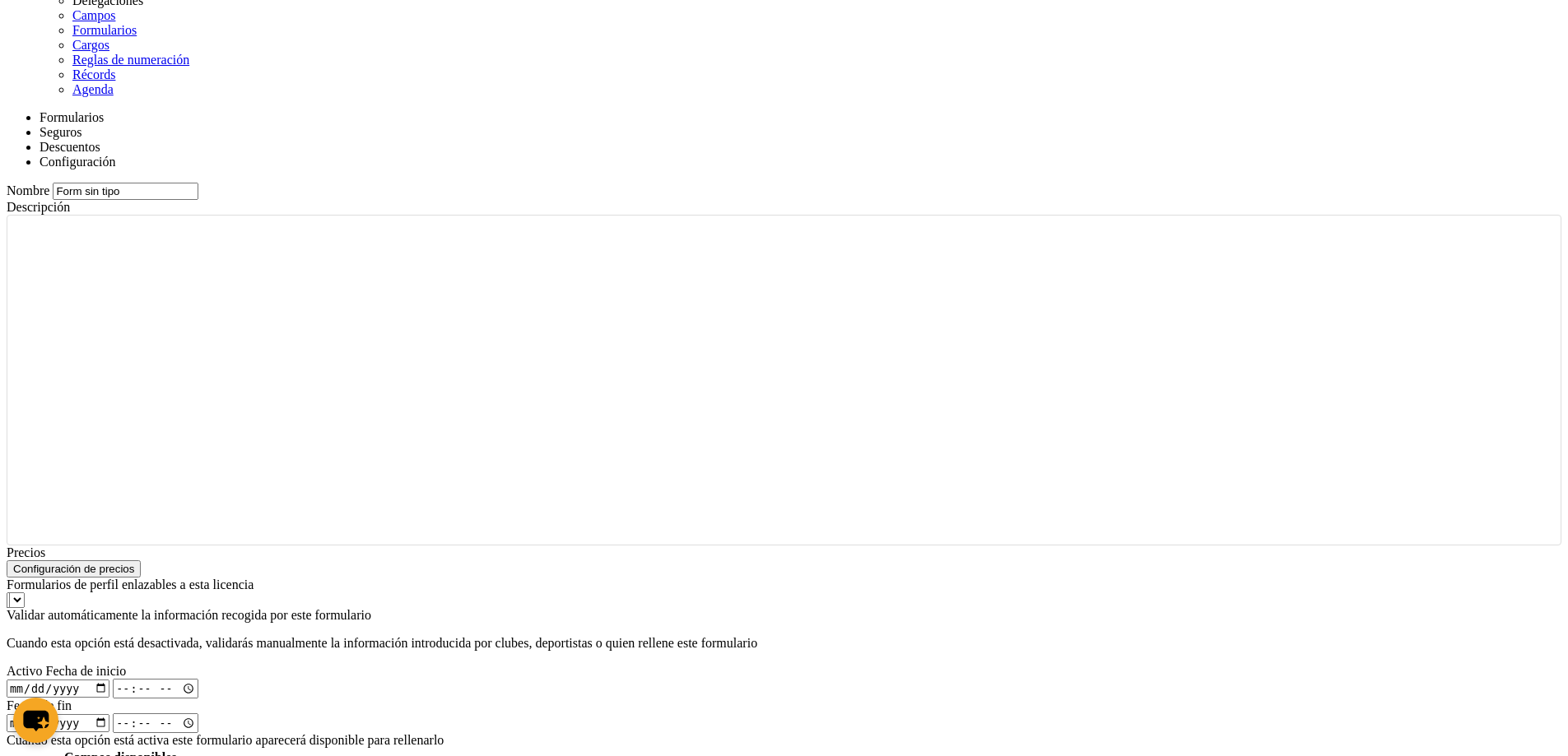
radio input "true"
select select
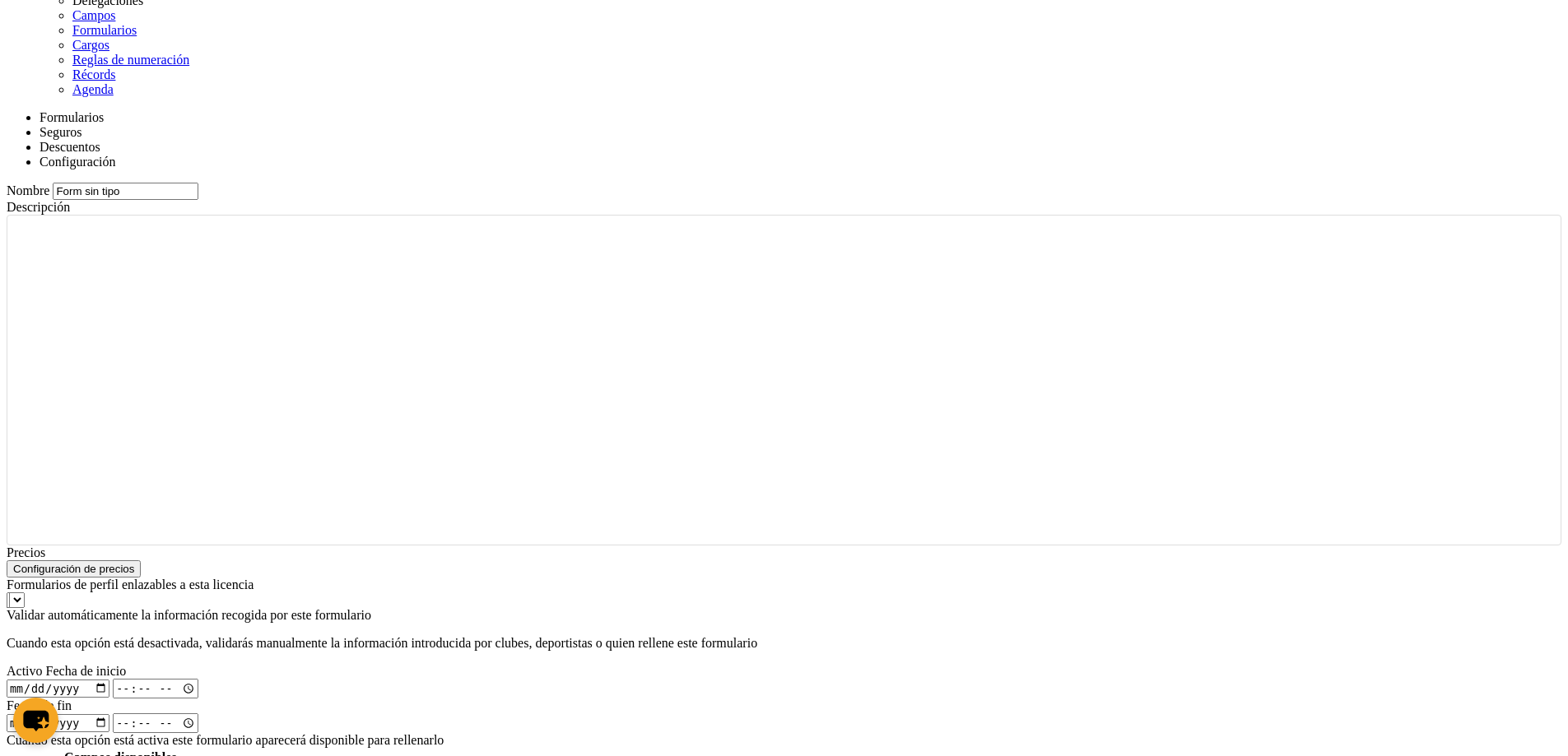
radio input "false"
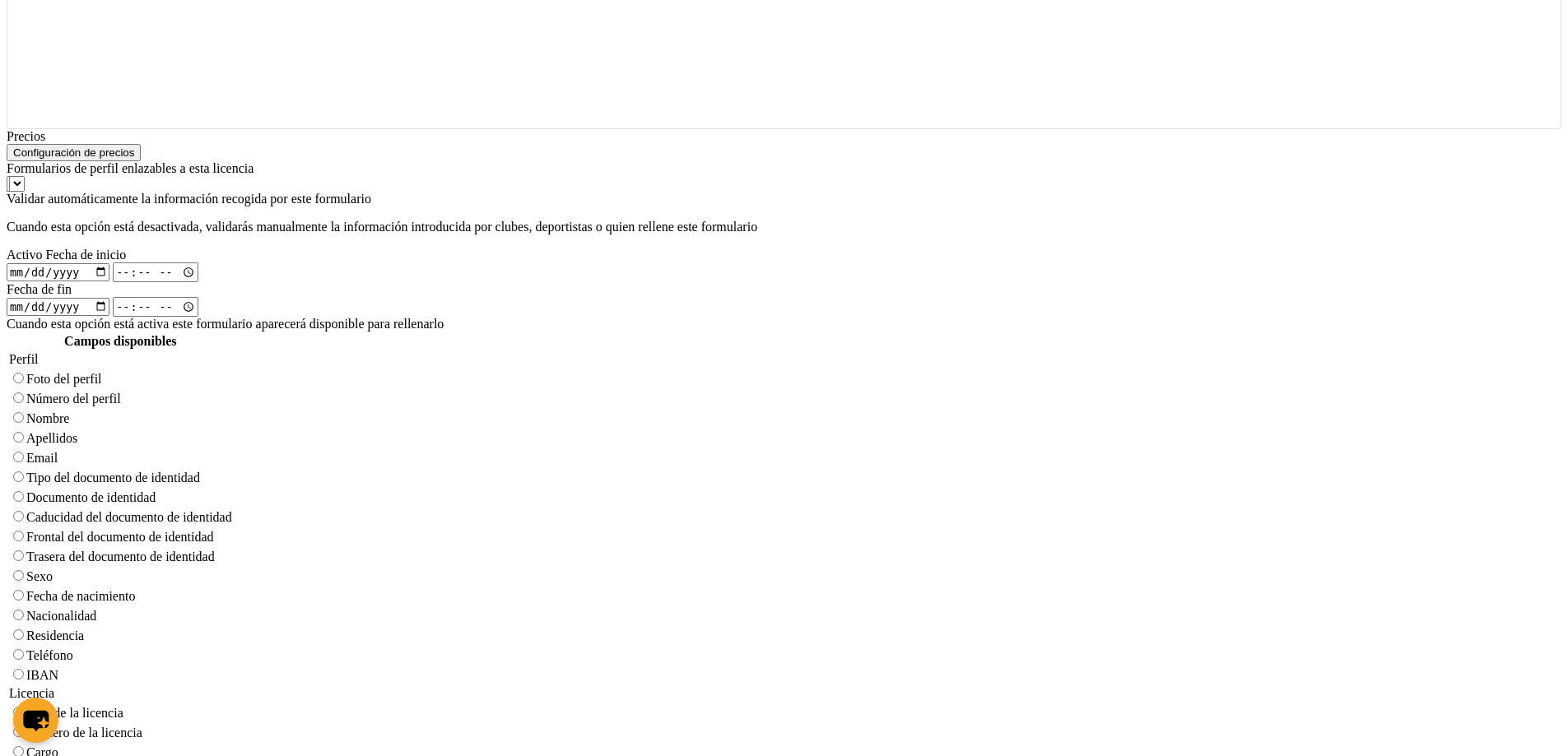
scroll to position [1224, 0]
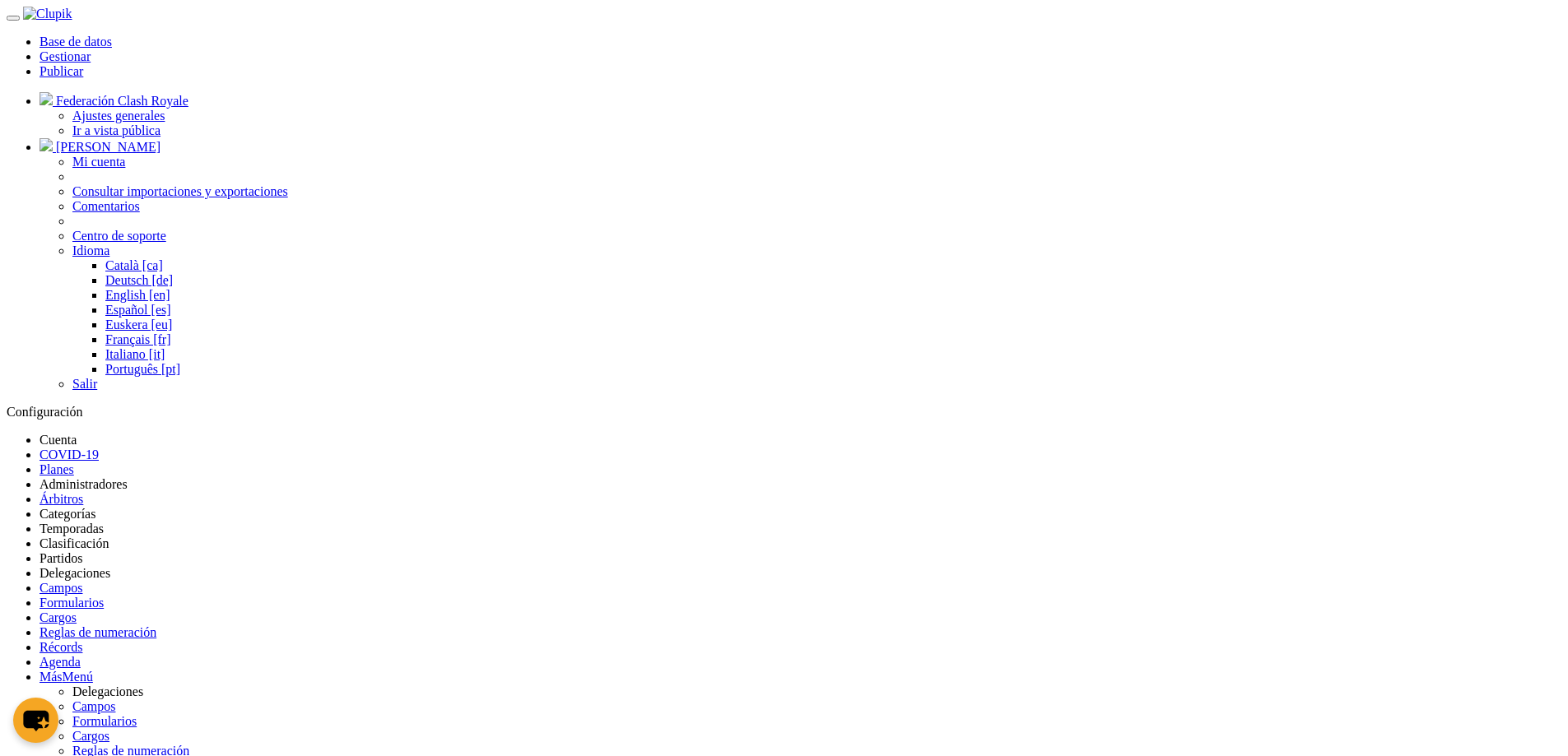
click at [83, 551] on link "Partidos" at bounding box center [61, 558] width 43 height 14
click at [761, 598] on body "Base de datos Gestionar Publicar Federación Clash Royale Ajustes generales Ir a…" at bounding box center [783, 592] width 1555 height 1171
